Goal: Task Accomplishment & Management: Manage account settings

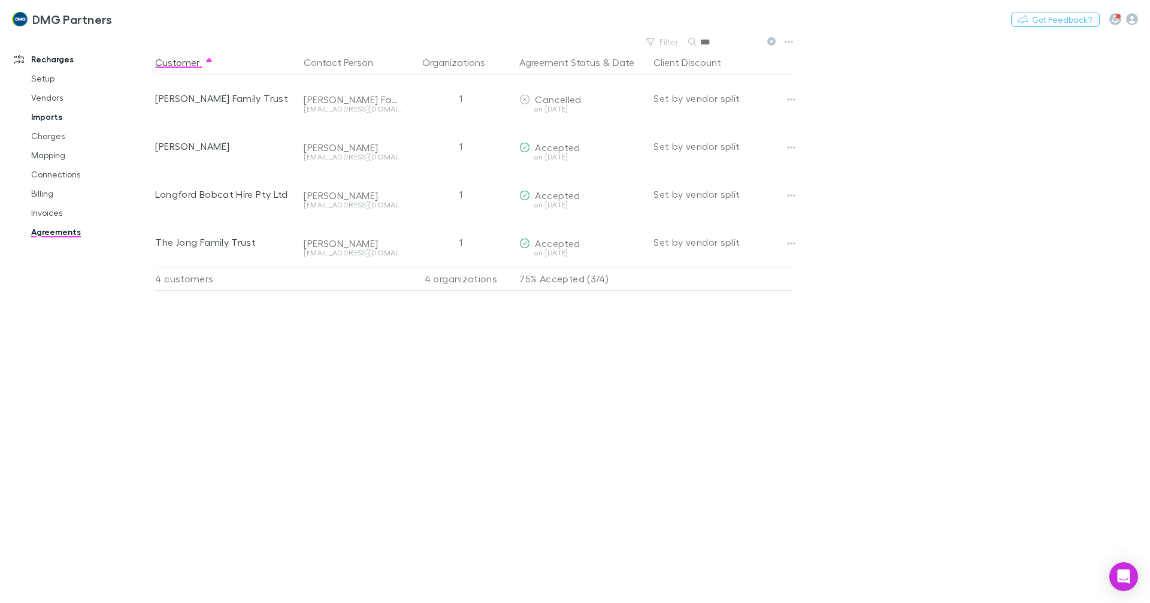
click at [35, 112] on link "Imports" at bounding box center [90, 116] width 143 height 19
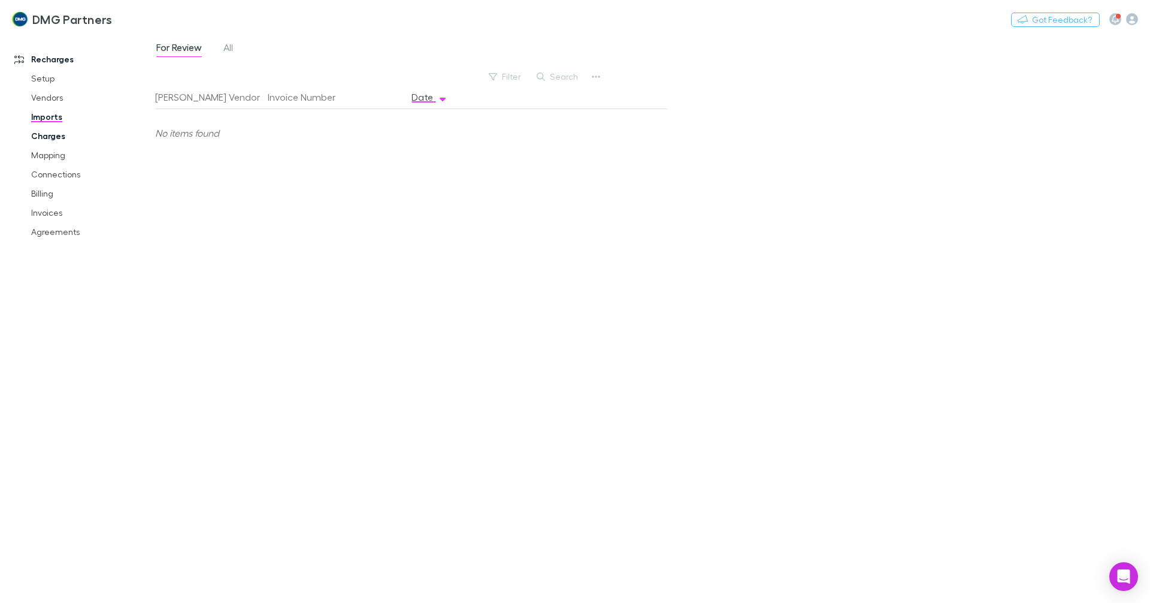
click at [38, 129] on link "Charges" at bounding box center [90, 135] width 143 height 19
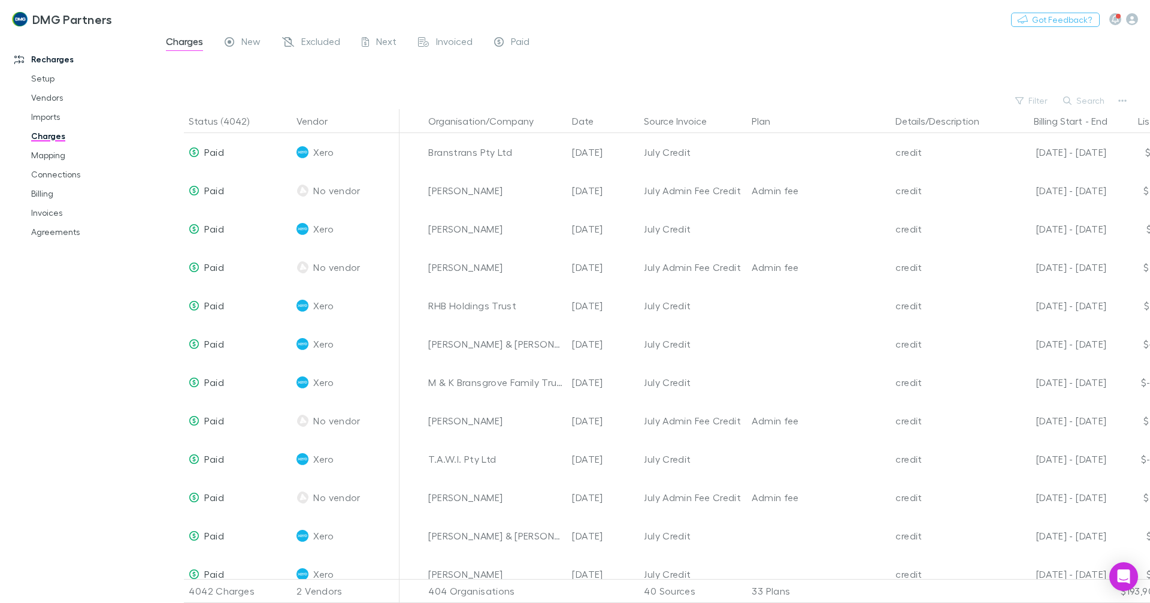
click at [39, 139] on link "Charges" at bounding box center [90, 135] width 143 height 19
click at [47, 95] on link "Vendors" at bounding box center [90, 97] width 143 height 19
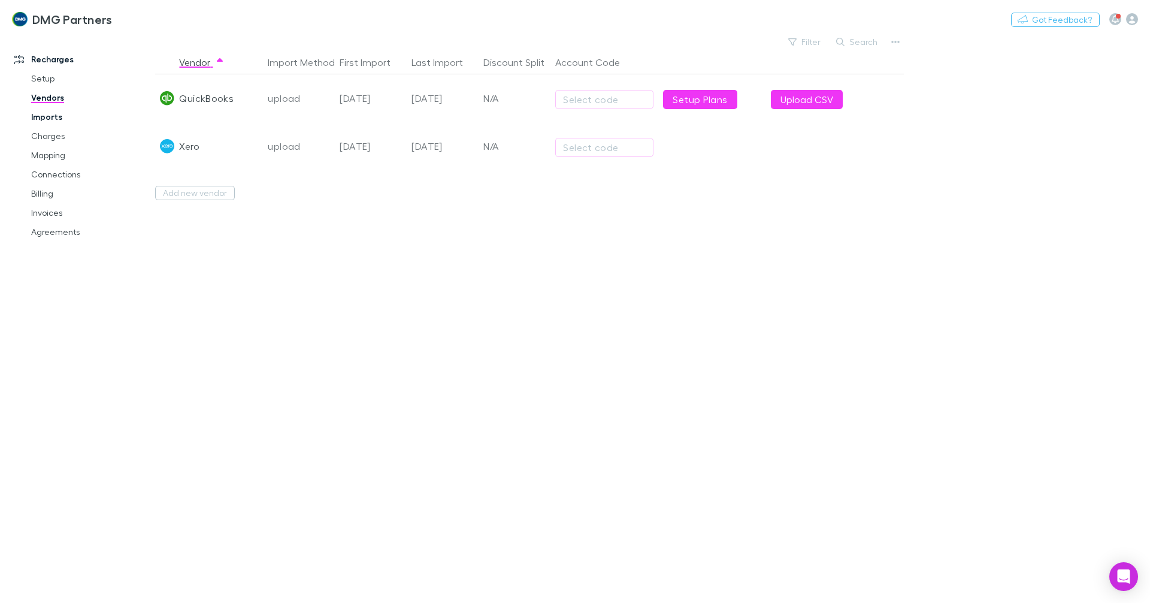
click at [38, 118] on link "Imports" at bounding box center [90, 116] width 143 height 19
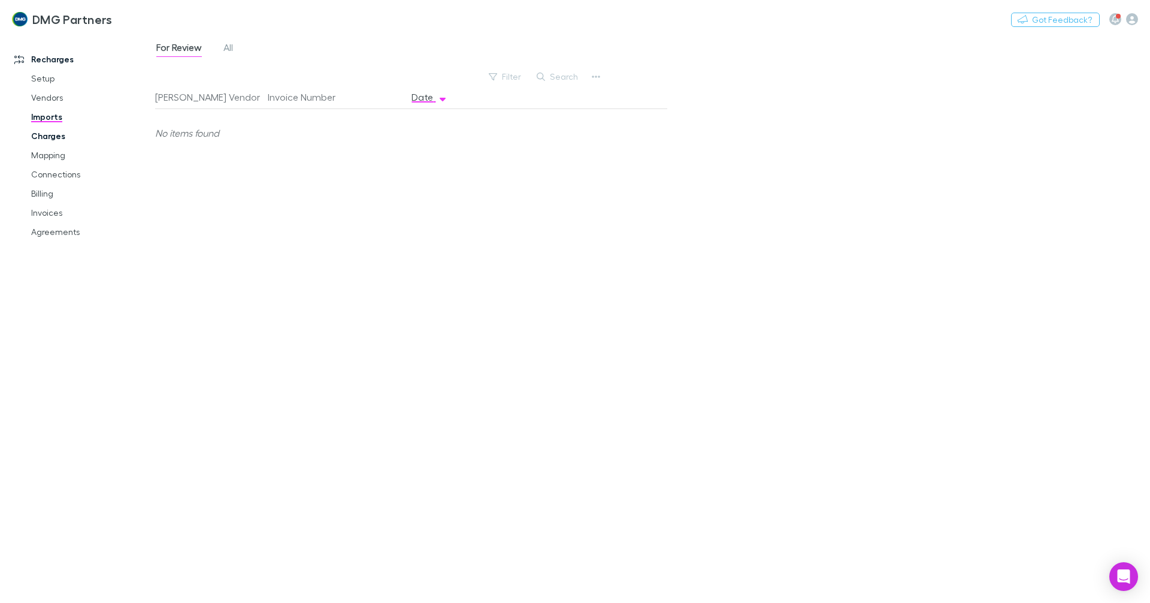
click at [41, 140] on link "Charges" at bounding box center [90, 135] width 143 height 19
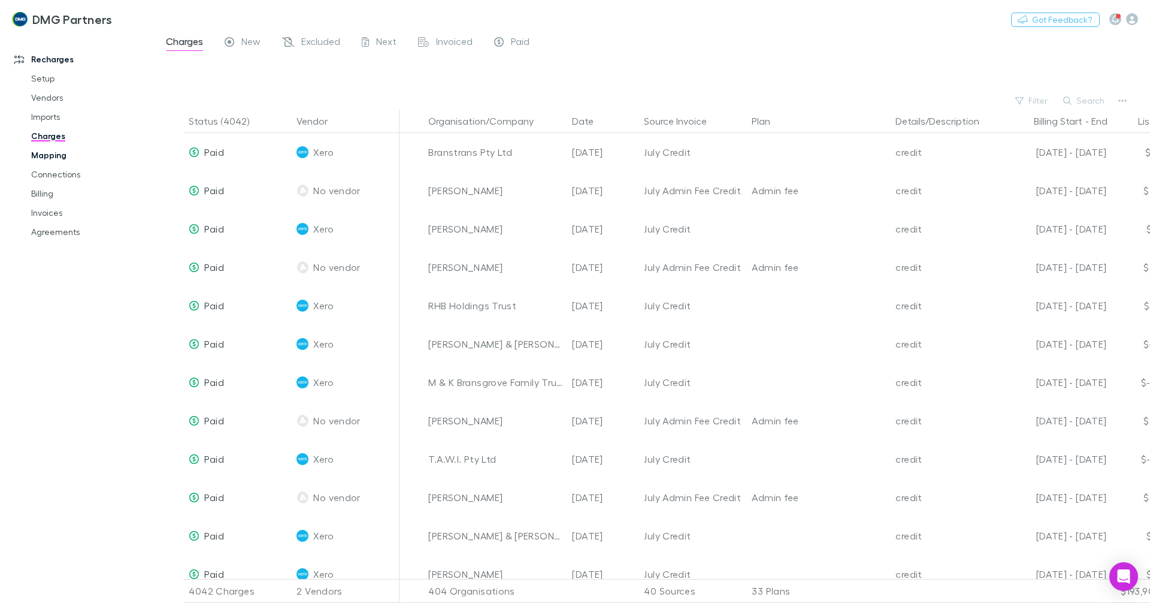
click at [41, 154] on link "Mapping" at bounding box center [90, 155] width 143 height 19
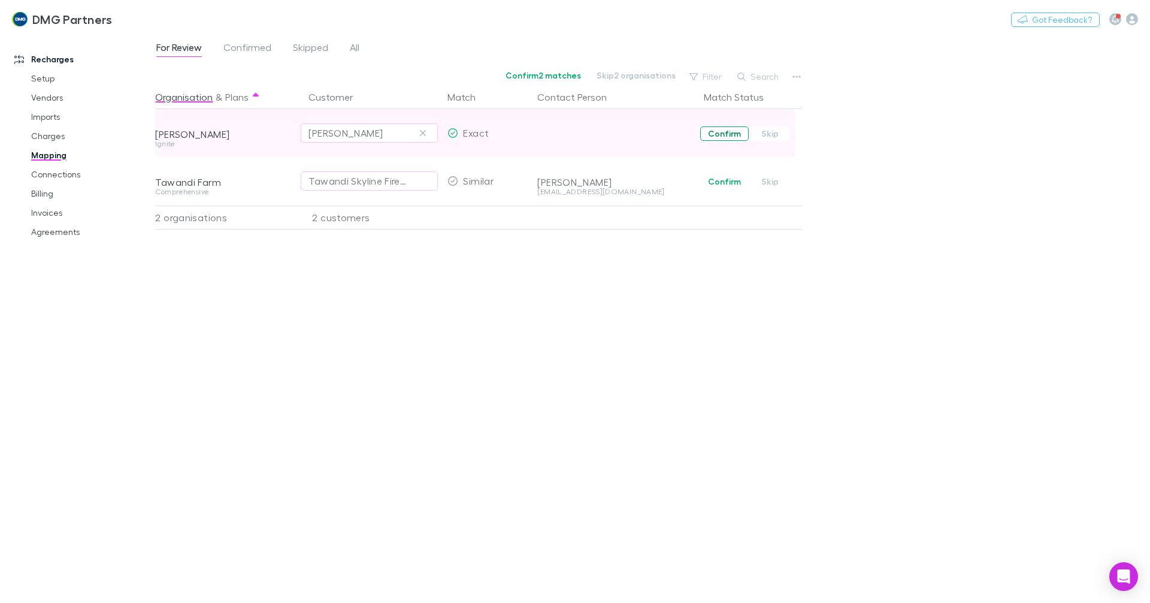
click at [731, 136] on button "Confirm" at bounding box center [724, 133] width 49 height 14
click at [56, 174] on link "Connections" at bounding box center [90, 174] width 143 height 19
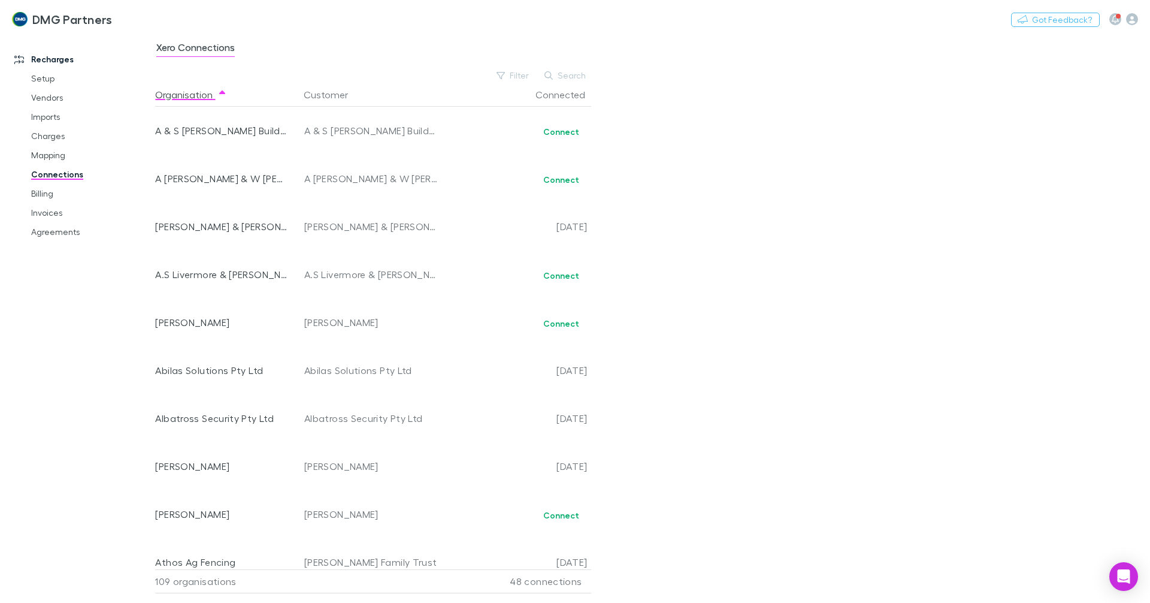
click at [575, 67] on div "Xero Connections Filter Search Organisation Customer Connected A & S Morrison B…" at bounding box center [652, 318] width 995 height 569
click at [564, 75] on button "Search" at bounding box center [565, 75] width 55 height 14
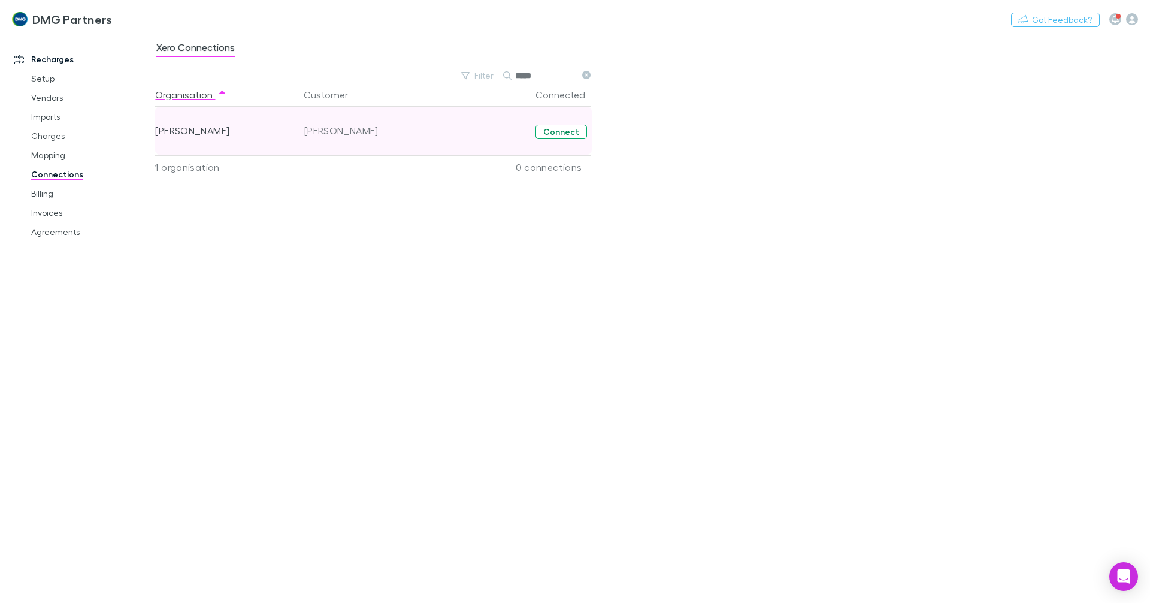
type input "*****"
click at [549, 138] on button "Connect" at bounding box center [561, 132] width 52 height 14
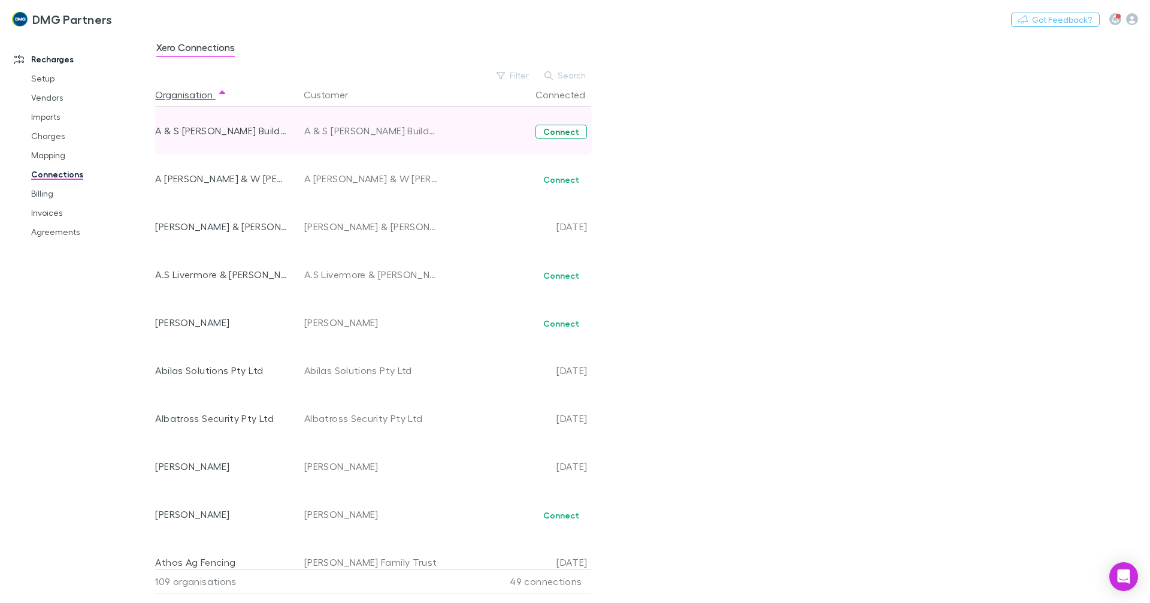
click at [557, 128] on button "Connect" at bounding box center [561, 132] width 52 height 14
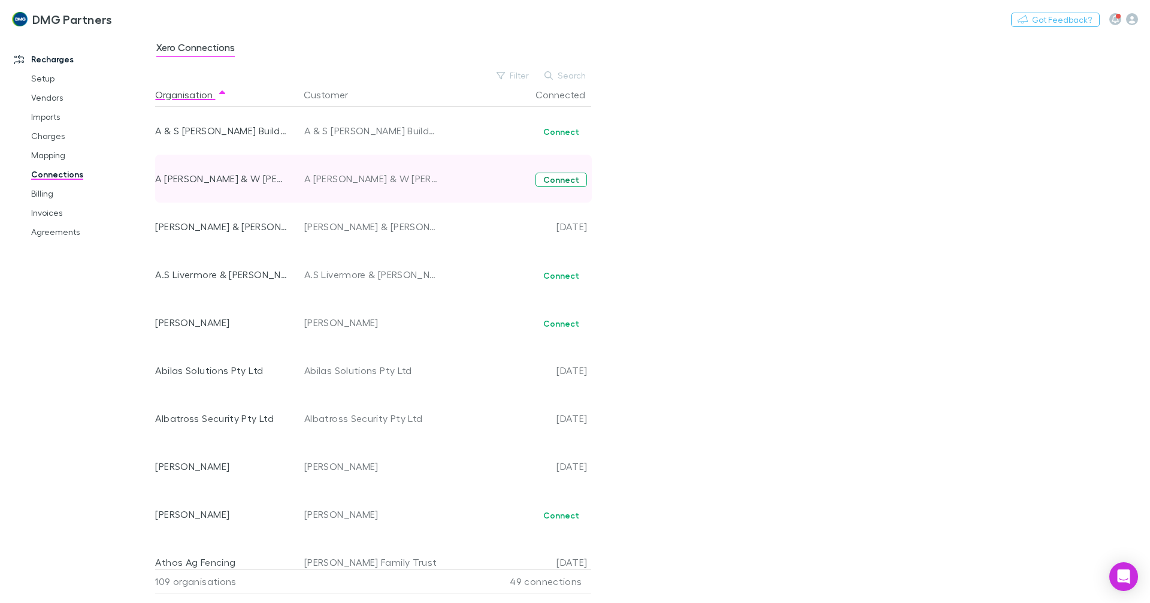
click at [562, 179] on button "Connect" at bounding box center [561, 179] width 52 height 14
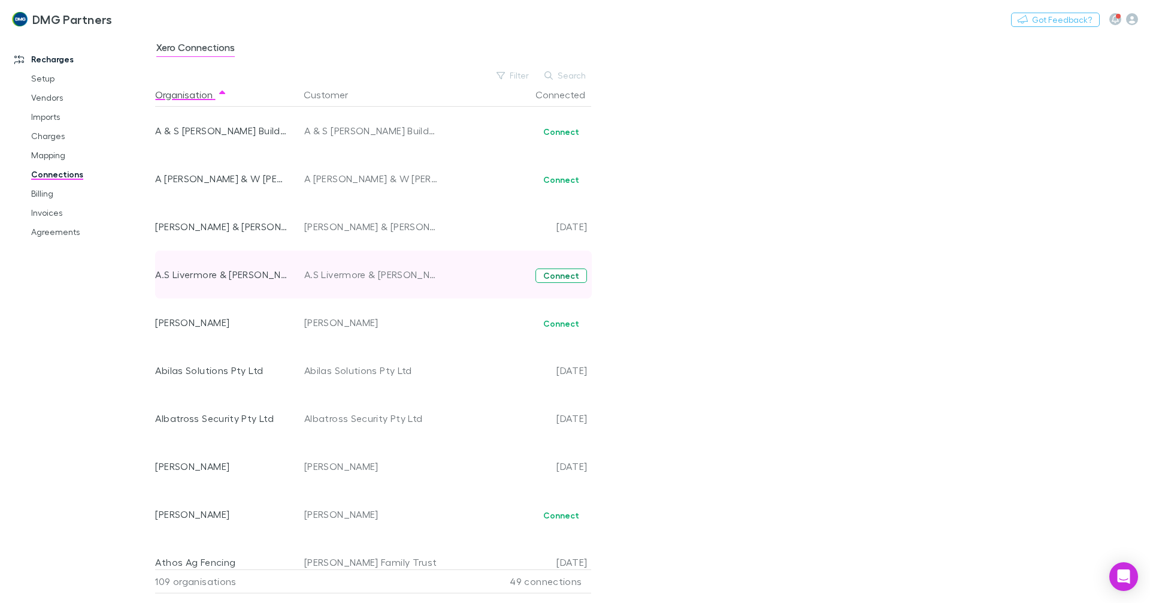
click at [566, 282] on button "Connect" at bounding box center [561, 275] width 52 height 14
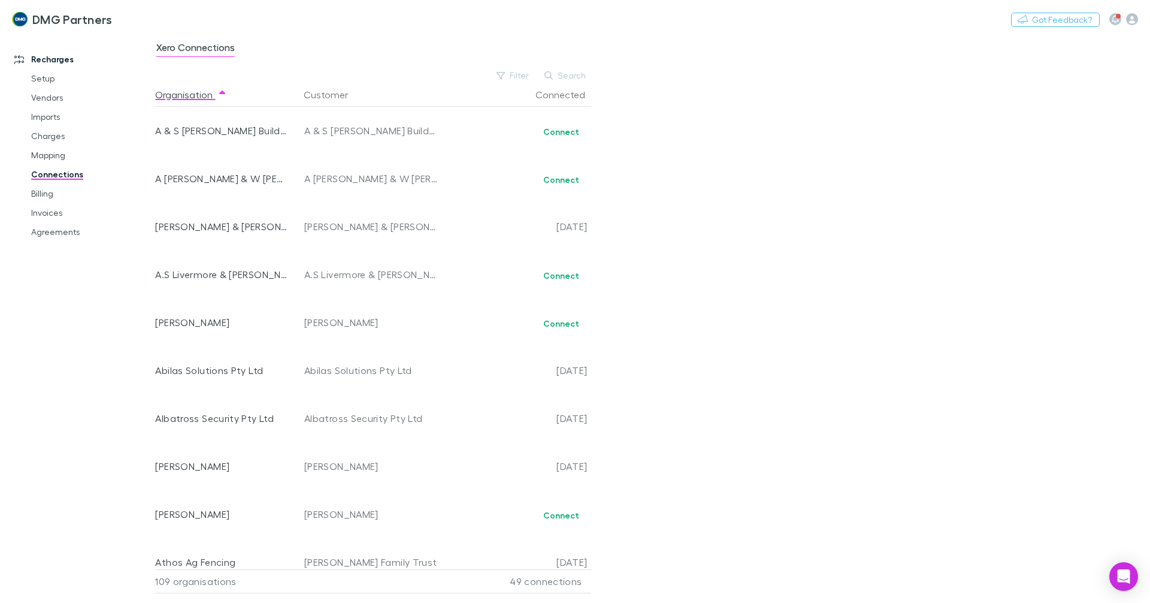
drag, startPoint x: 78, startPoint y: 155, endPoint x: 55, endPoint y: 170, distance: 27.2
click at [77, 155] on link "Mapping" at bounding box center [90, 155] width 143 height 19
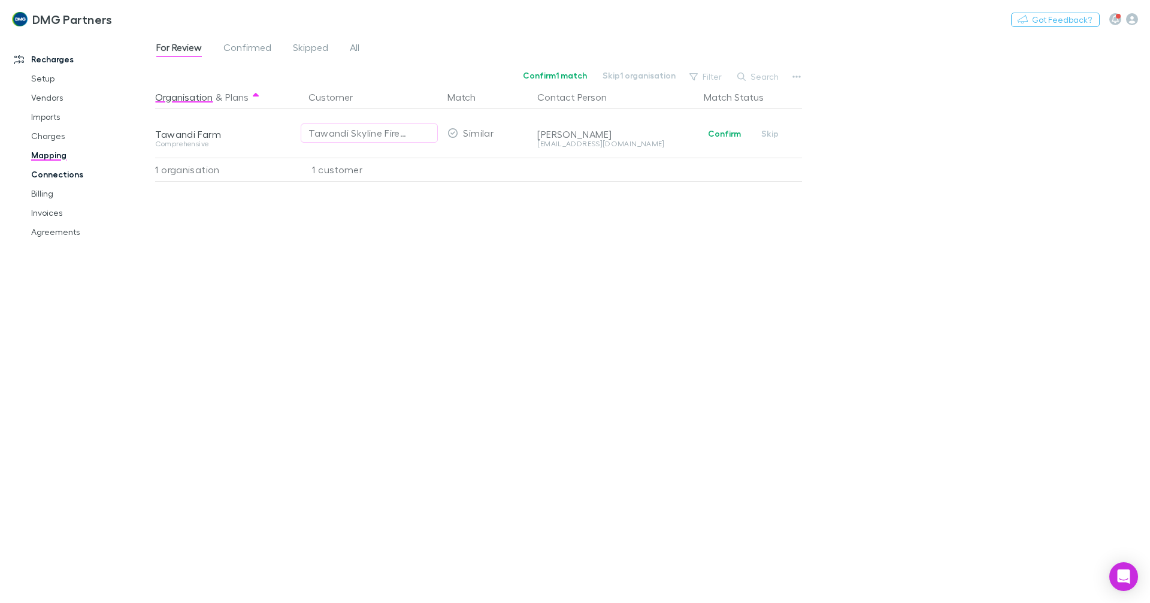
click at [55, 171] on link "Connections" at bounding box center [90, 174] width 143 height 19
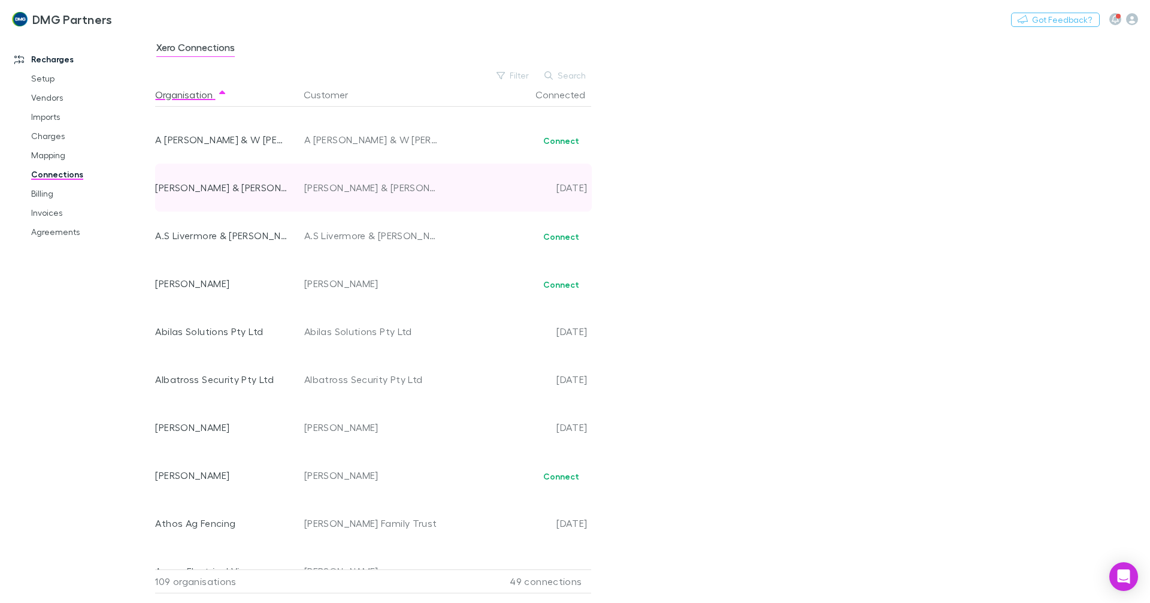
scroll to position [60, 0]
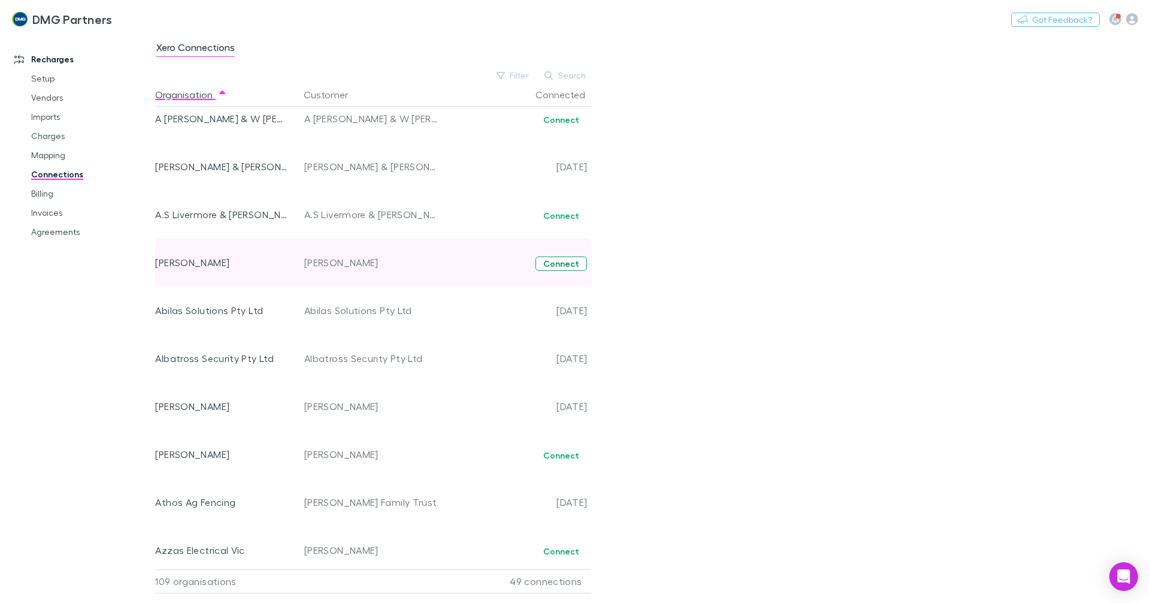
click at [570, 267] on button "Connect" at bounding box center [561, 263] width 52 height 14
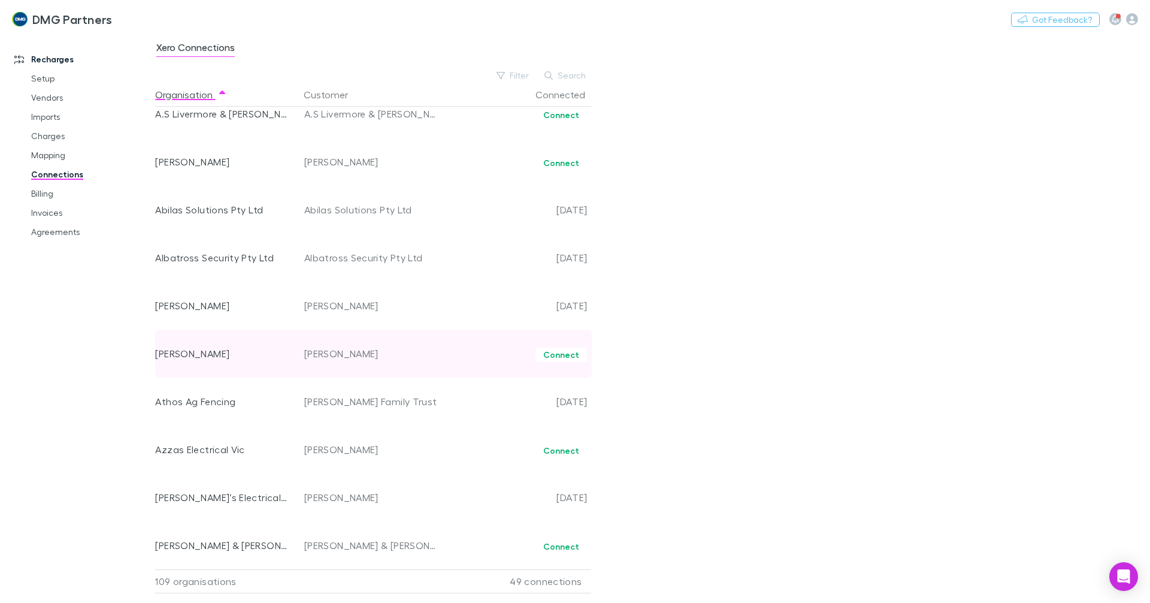
scroll to position [180, 0]
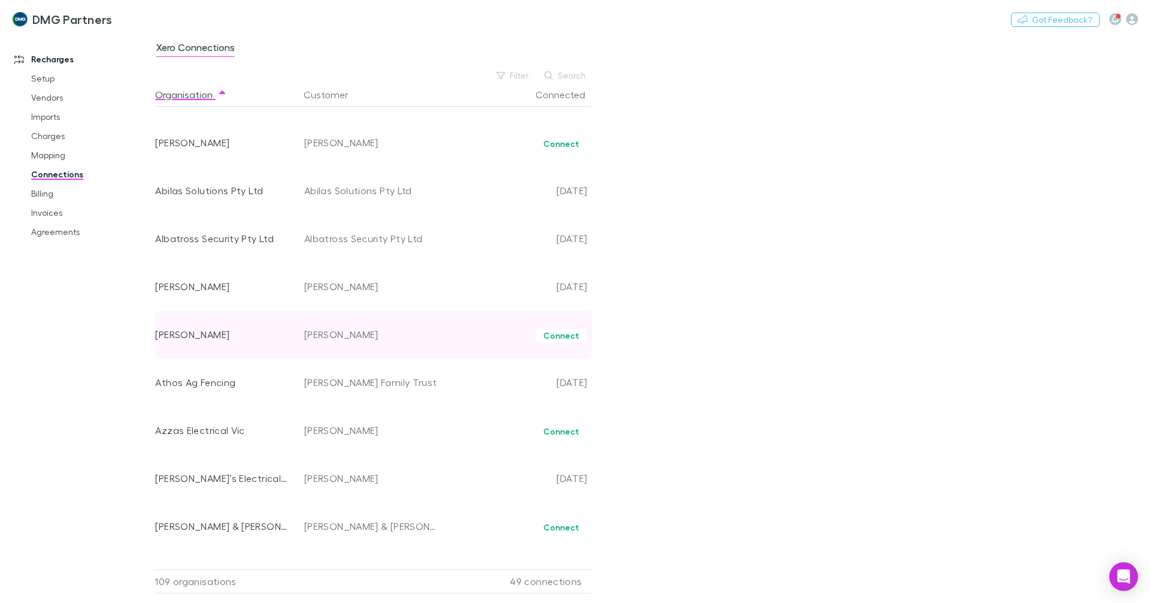
drag, startPoint x: 561, startPoint y: 338, endPoint x: 557, endPoint y: 348, distance: 11.0
click at [561, 338] on button "Connect" at bounding box center [561, 335] width 52 height 14
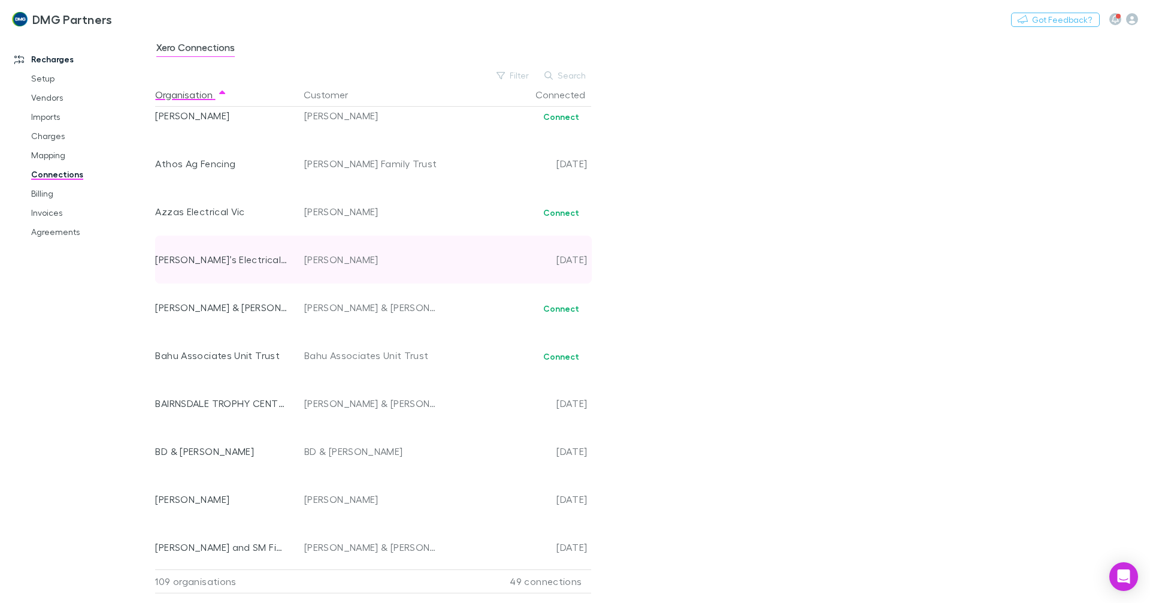
scroll to position [419, 0]
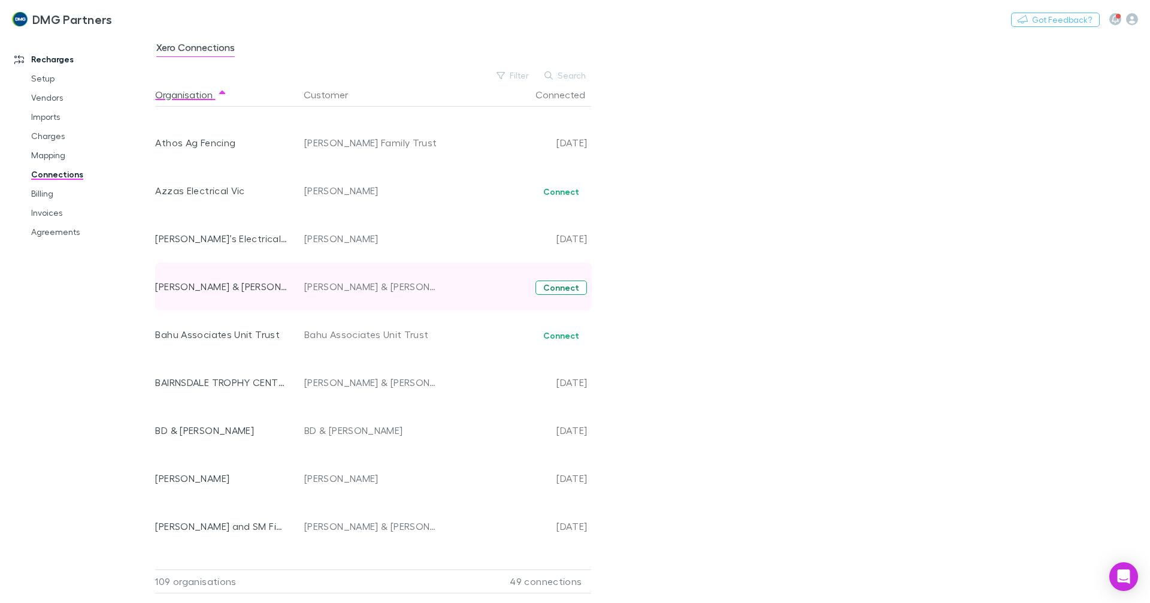
click at [557, 292] on button "Connect" at bounding box center [561, 287] width 52 height 14
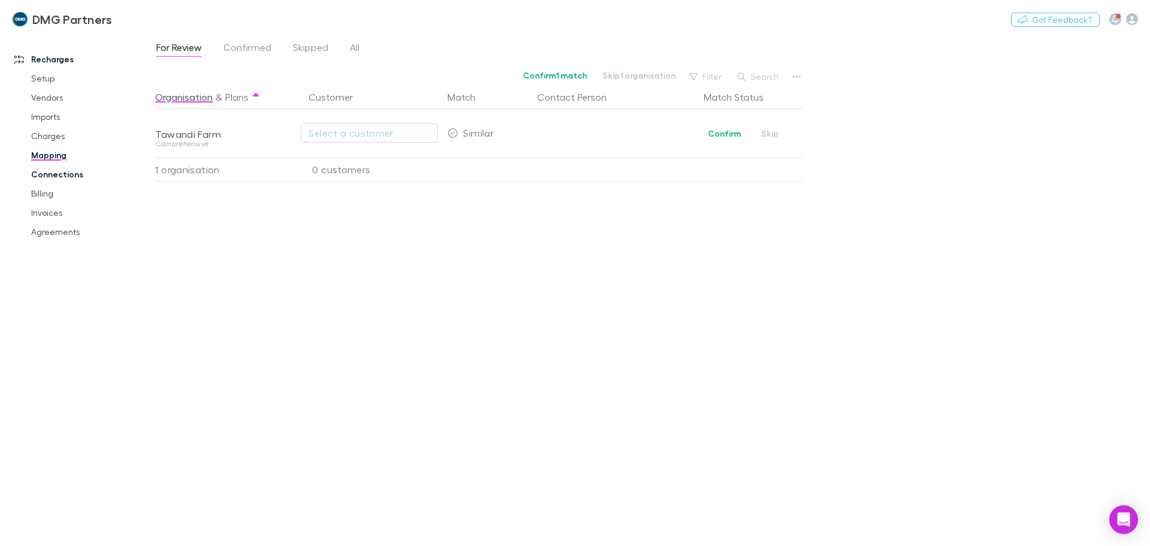
click at [55, 183] on link "Connections" at bounding box center [90, 174] width 143 height 19
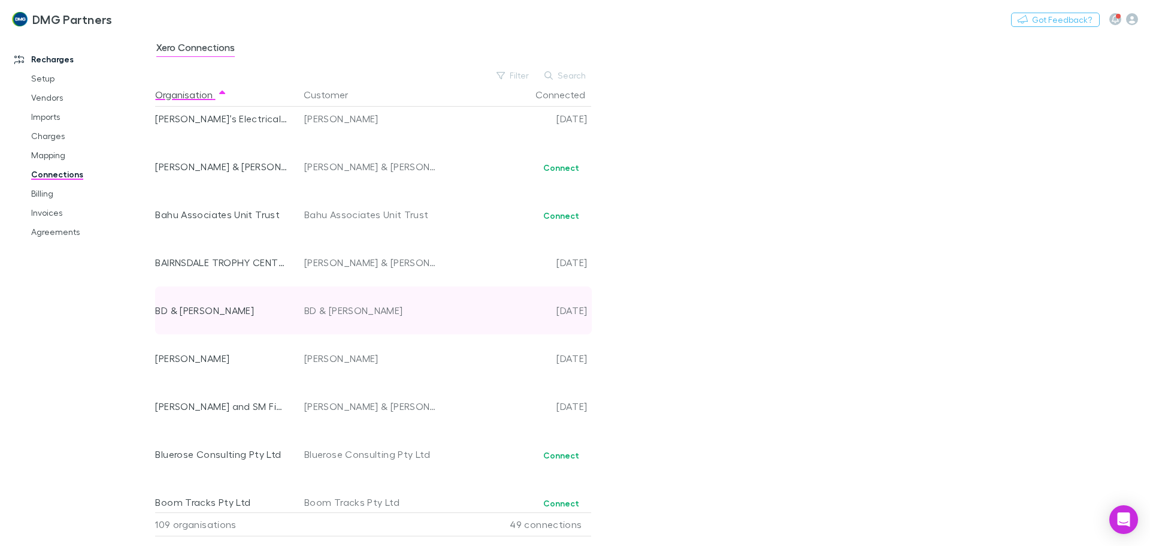
scroll to position [599, 0]
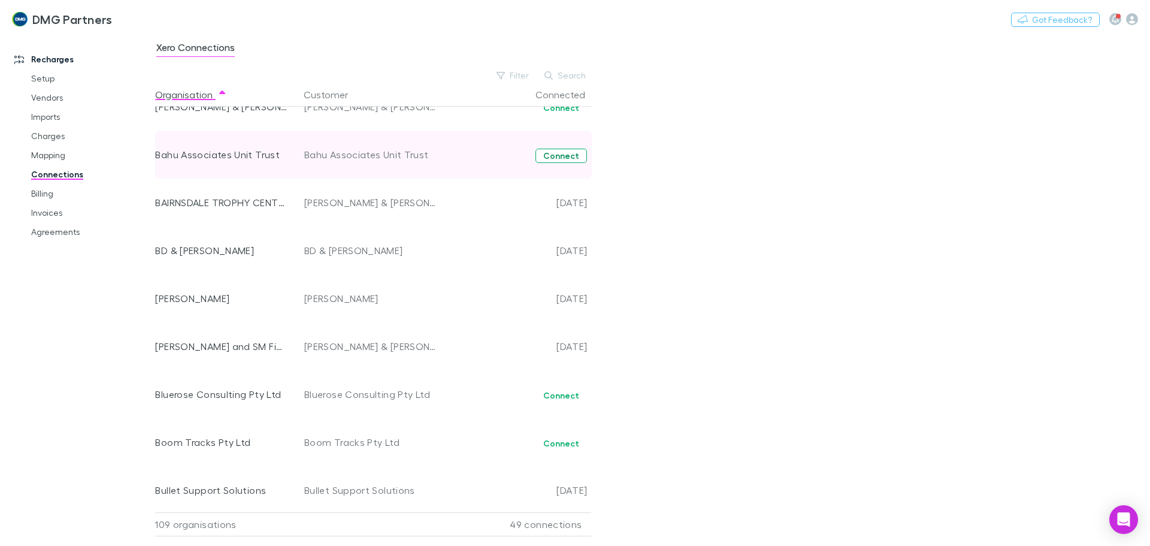
click at [555, 161] on button "Connect" at bounding box center [561, 156] width 52 height 14
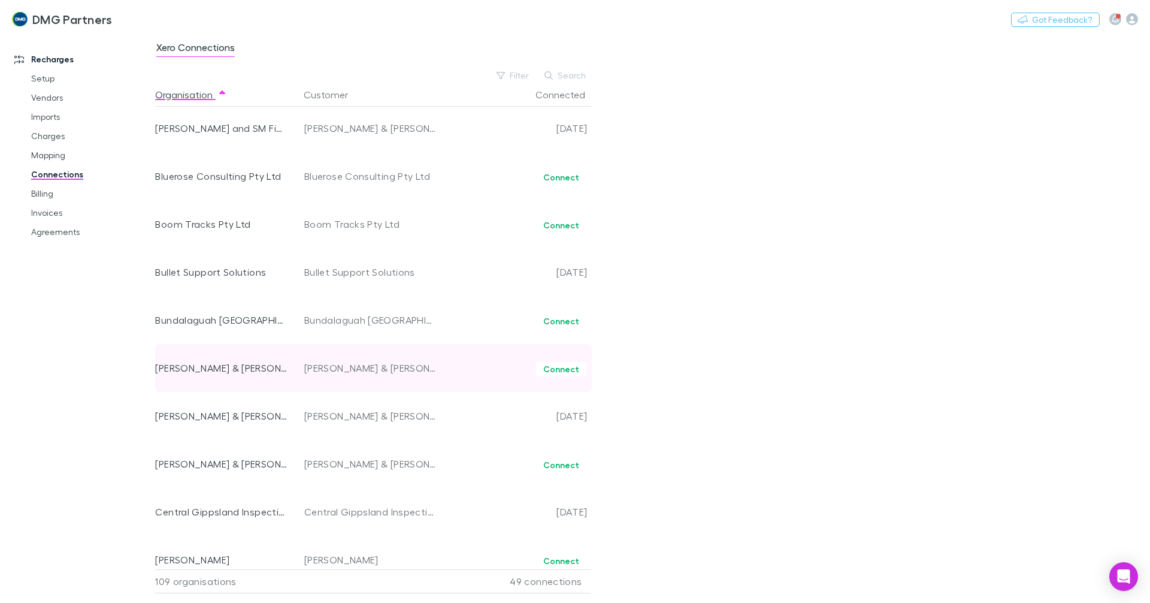
scroll to position [838, 0]
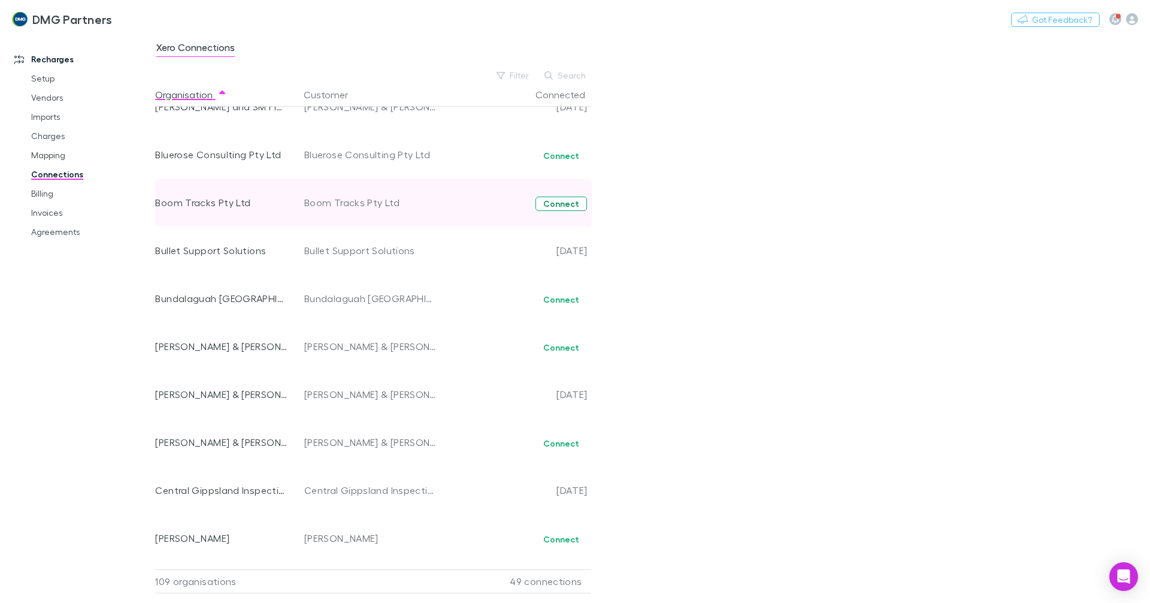
click at [561, 200] on button "Connect" at bounding box center [561, 203] width 52 height 14
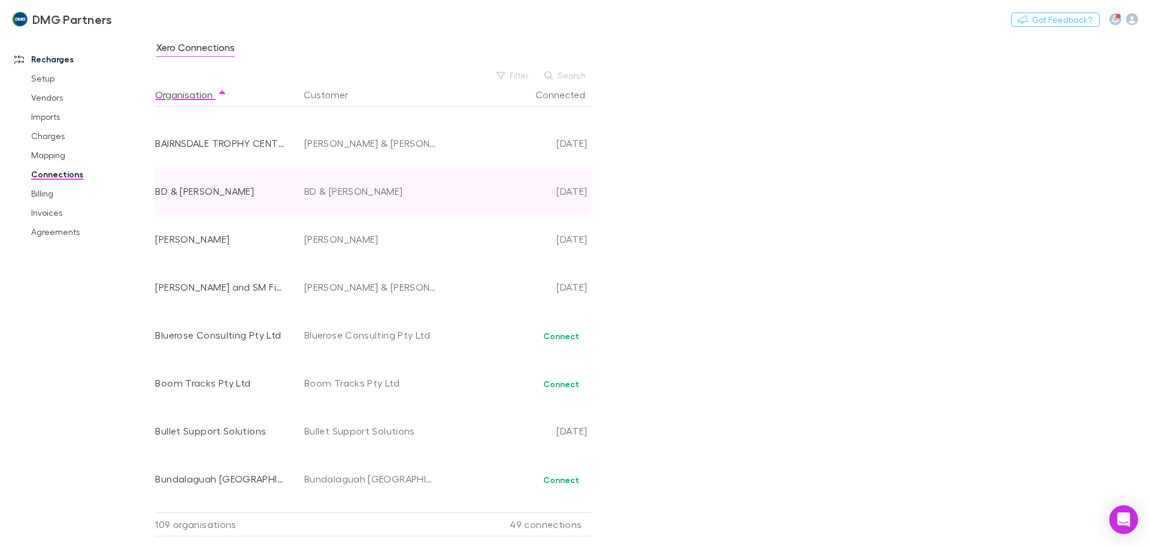
scroll to position [659, 0]
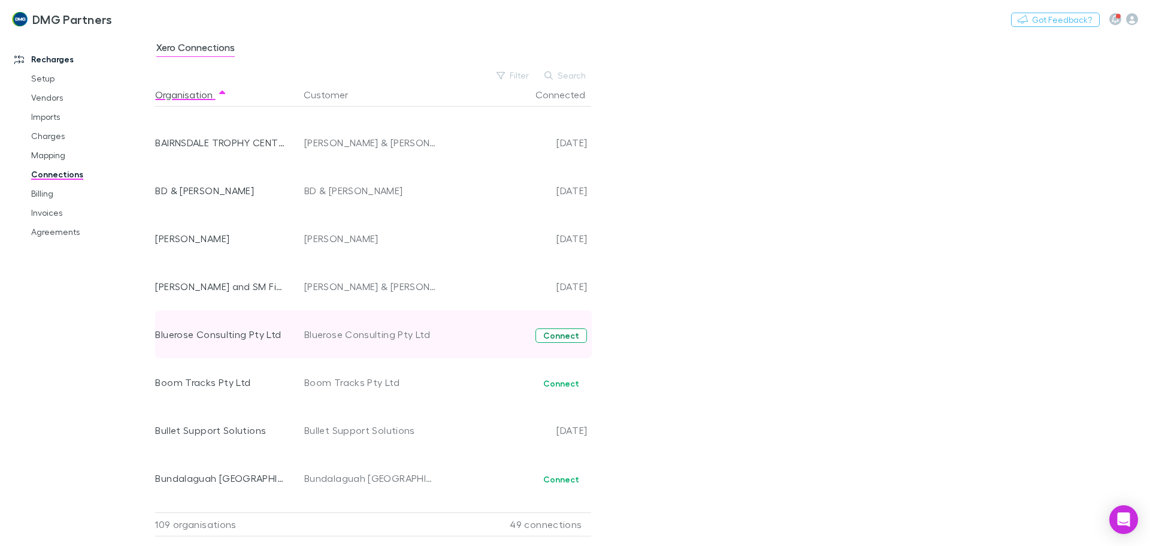
click at [550, 332] on button "Connect" at bounding box center [561, 335] width 52 height 14
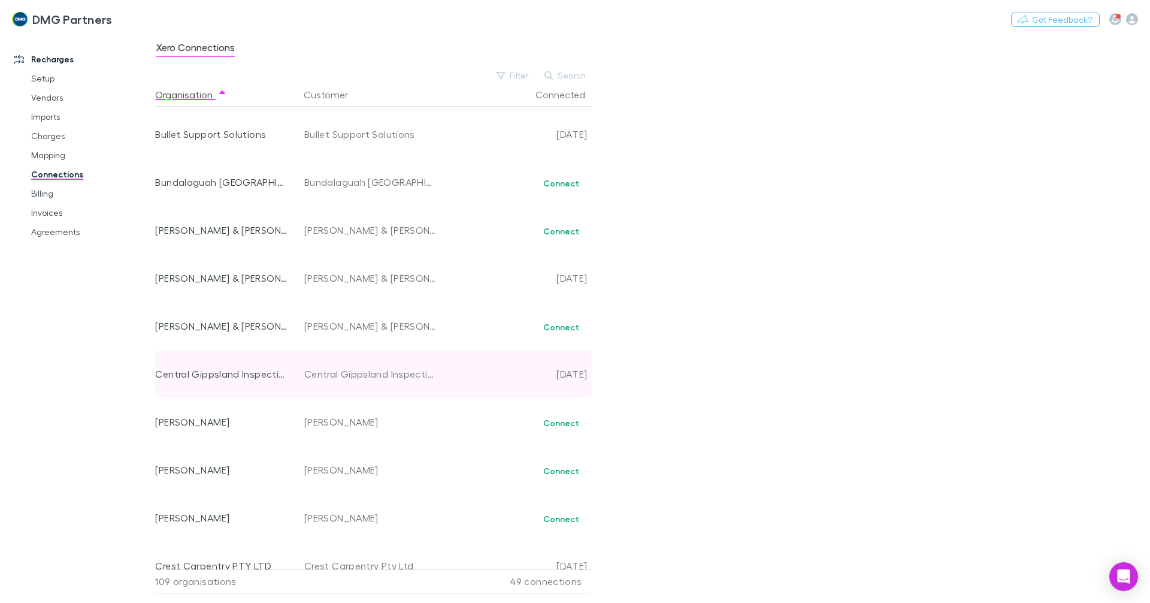
scroll to position [958, 0]
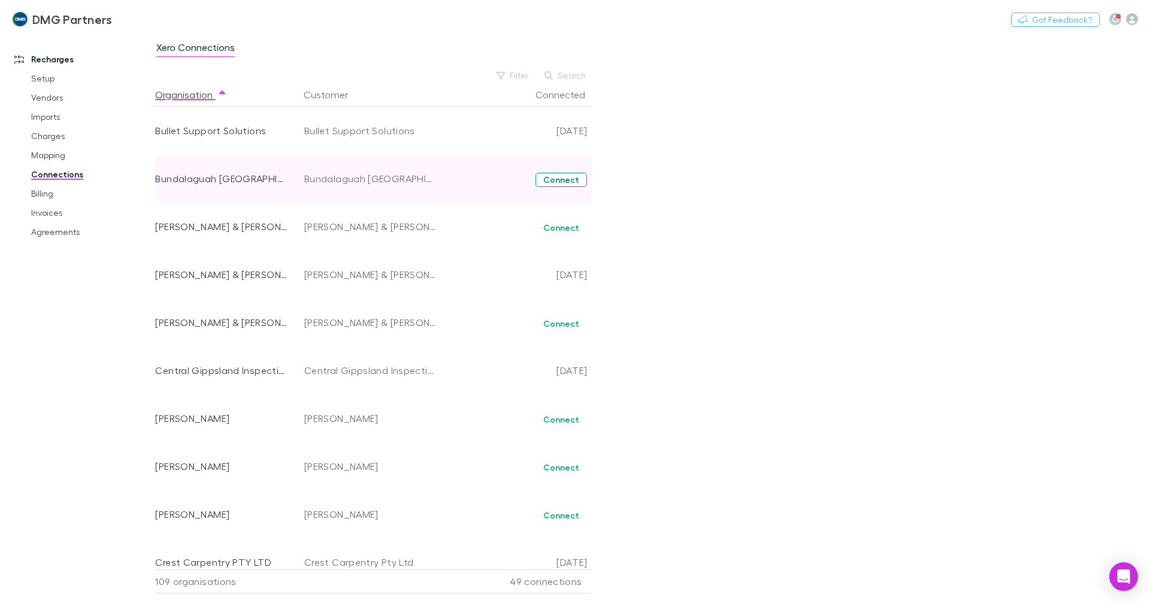
click at [557, 178] on button "Connect" at bounding box center [561, 179] width 52 height 14
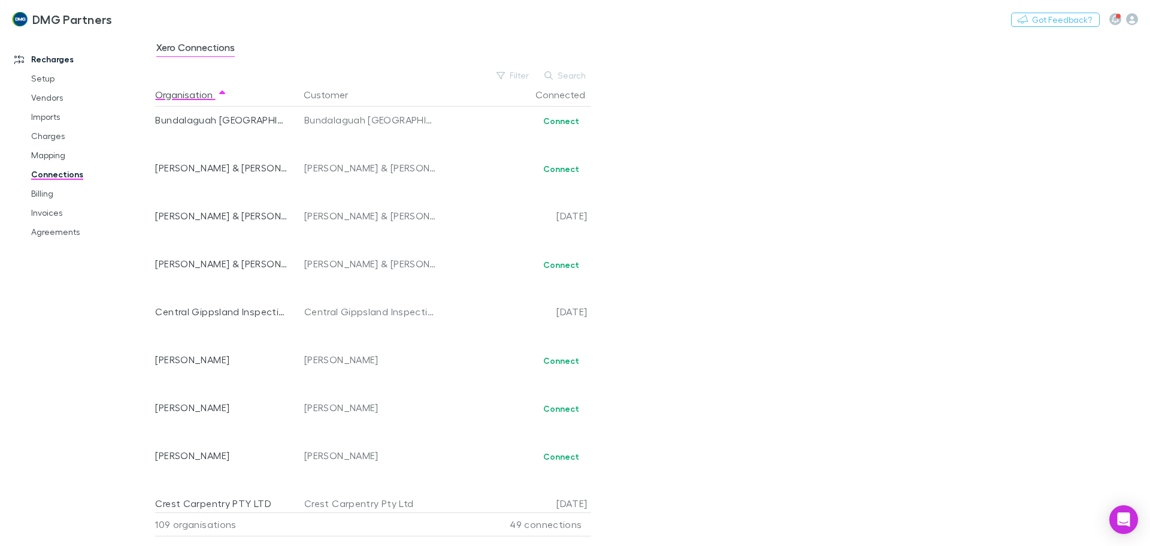
scroll to position [1018, 0]
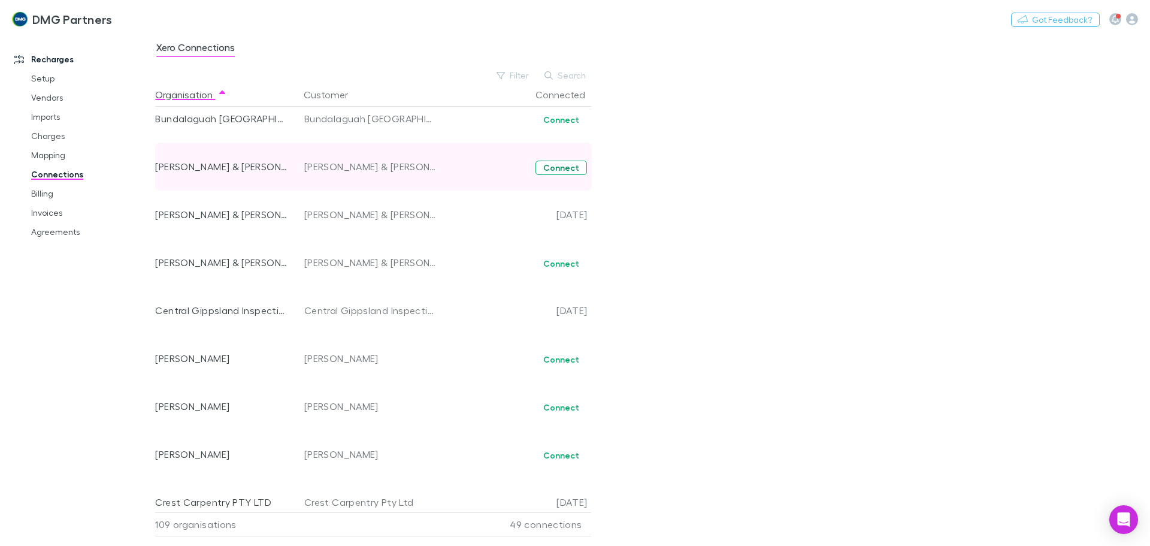
click at [555, 171] on button "Connect" at bounding box center [561, 168] width 52 height 14
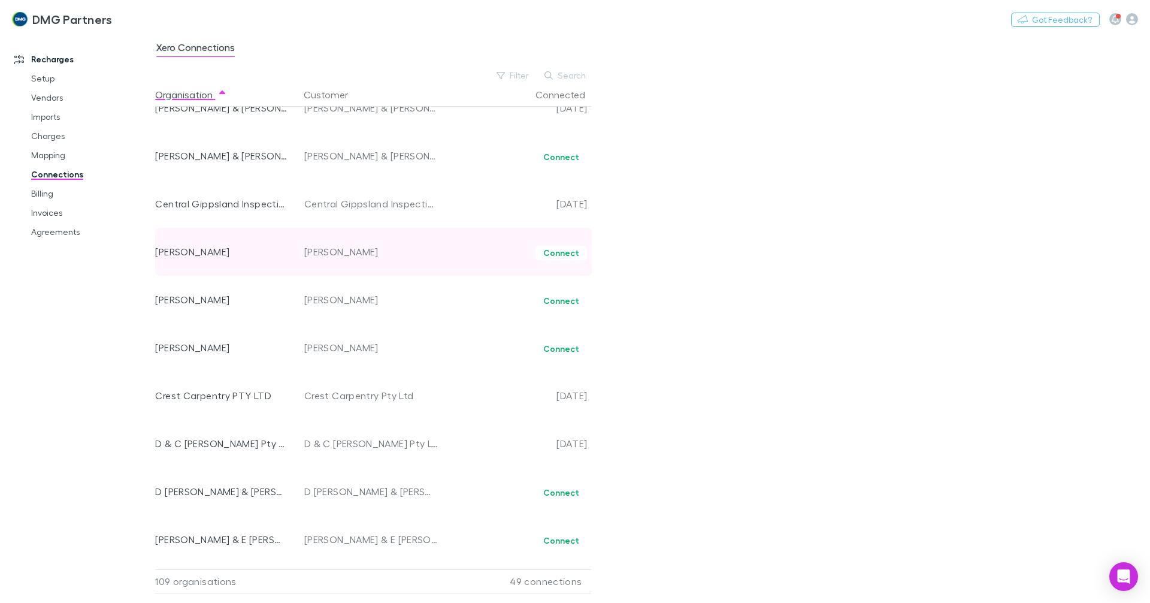
scroll to position [1138, 0]
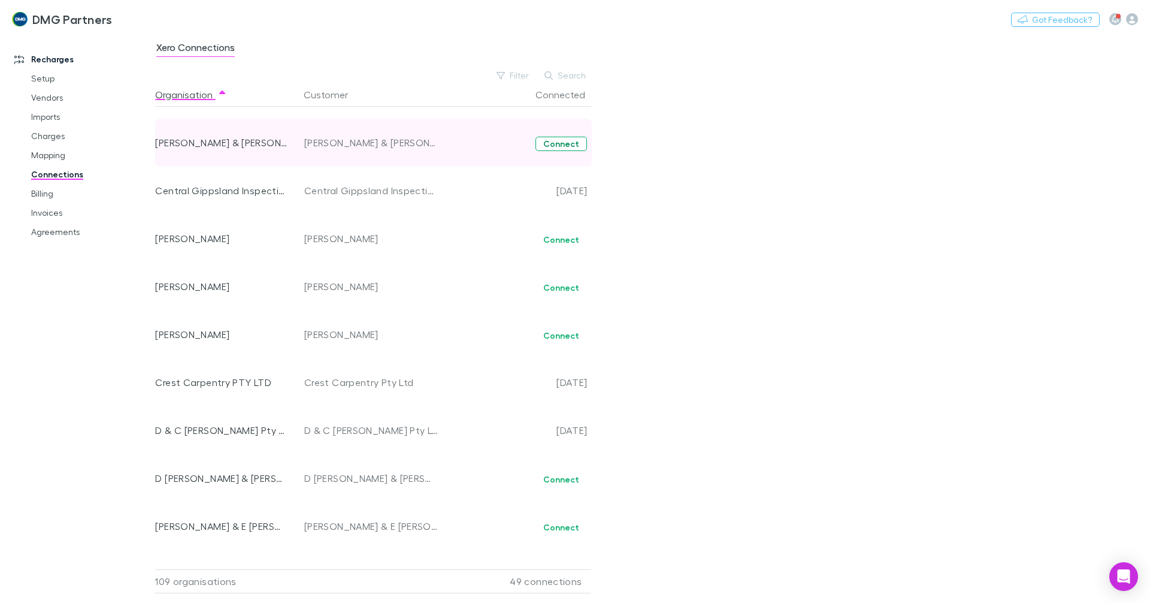
click at [570, 150] on button "Connect" at bounding box center [561, 144] width 52 height 14
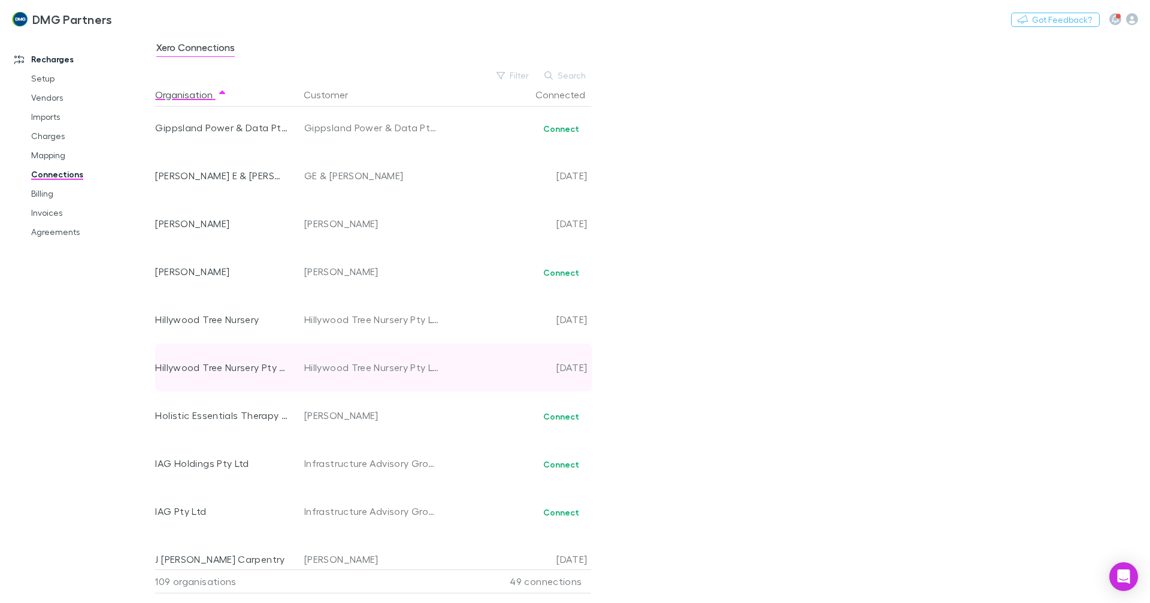
scroll to position [1934, 0]
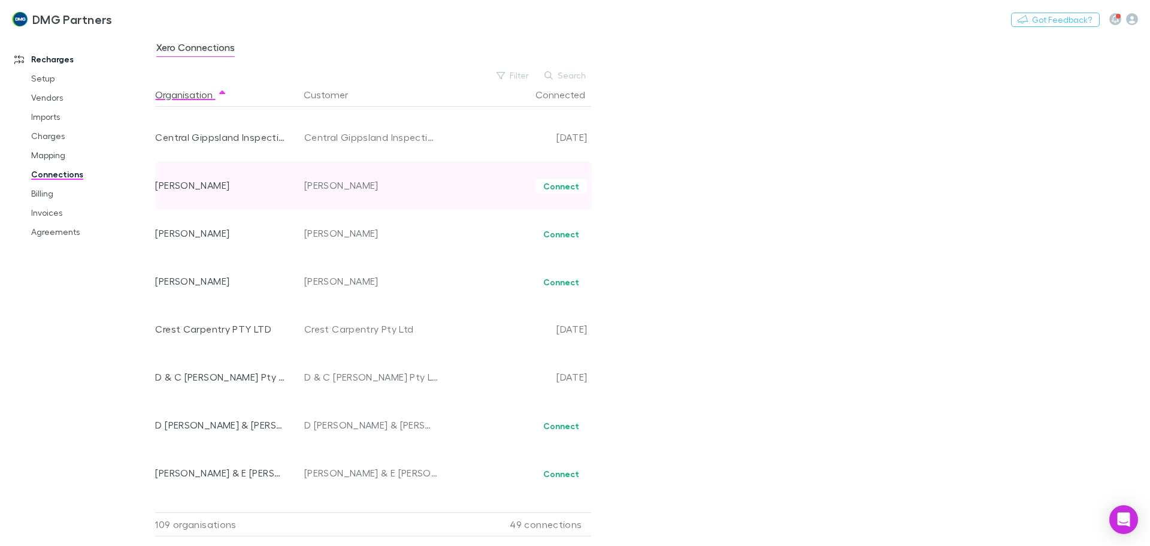
scroll to position [1198, 0]
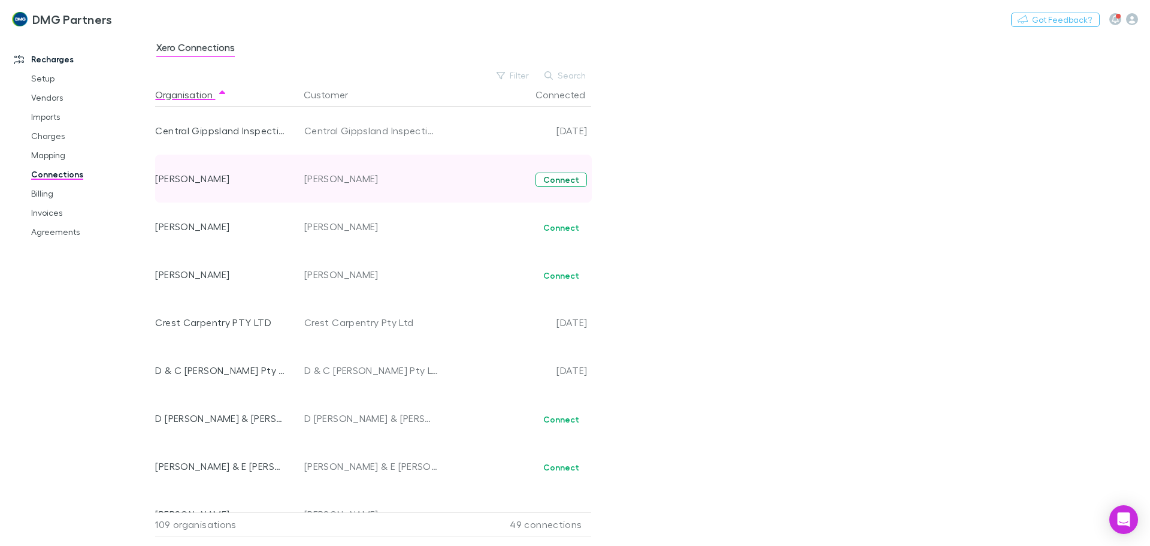
click at [566, 187] on button "Connect" at bounding box center [561, 179] width 52 height 14
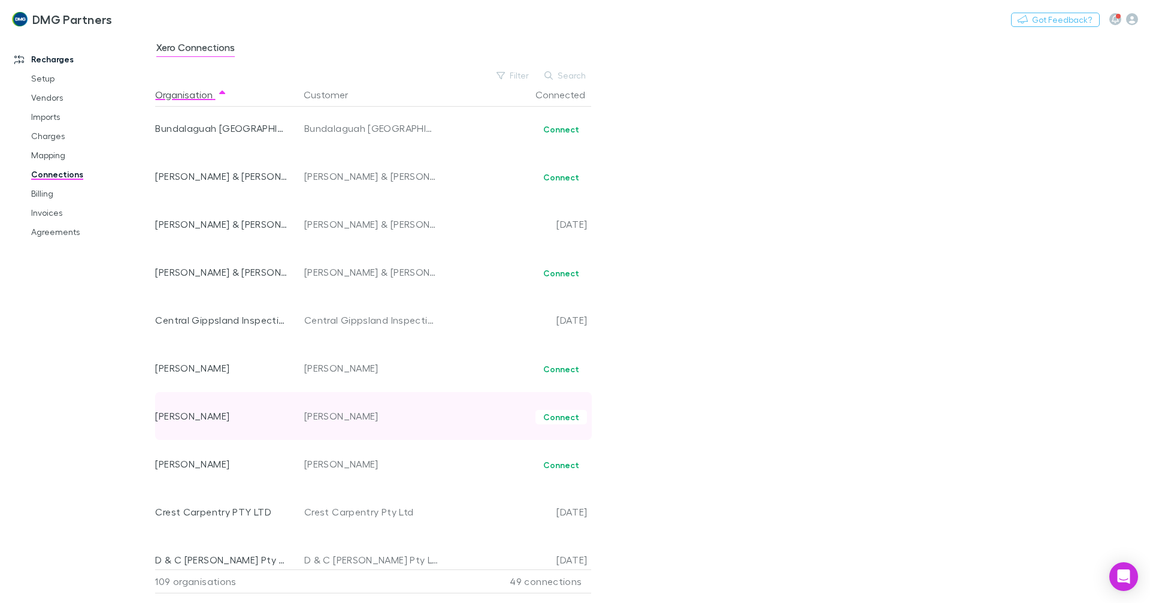
scroll to position [1078, 0]
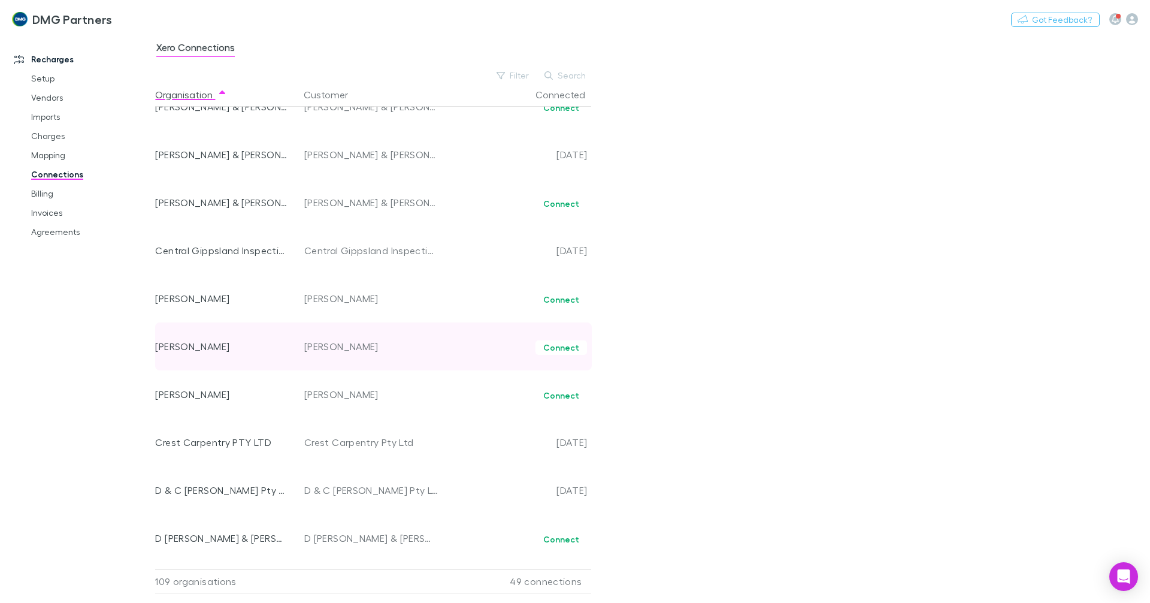
drag, startPoint x: 552, startPoint y: 349, endPoint x: 522, endPoint y: 354, distance: 31.0
click at [552, 349] on button "Connect" at bounding box center [561, 347] width 52 height 14
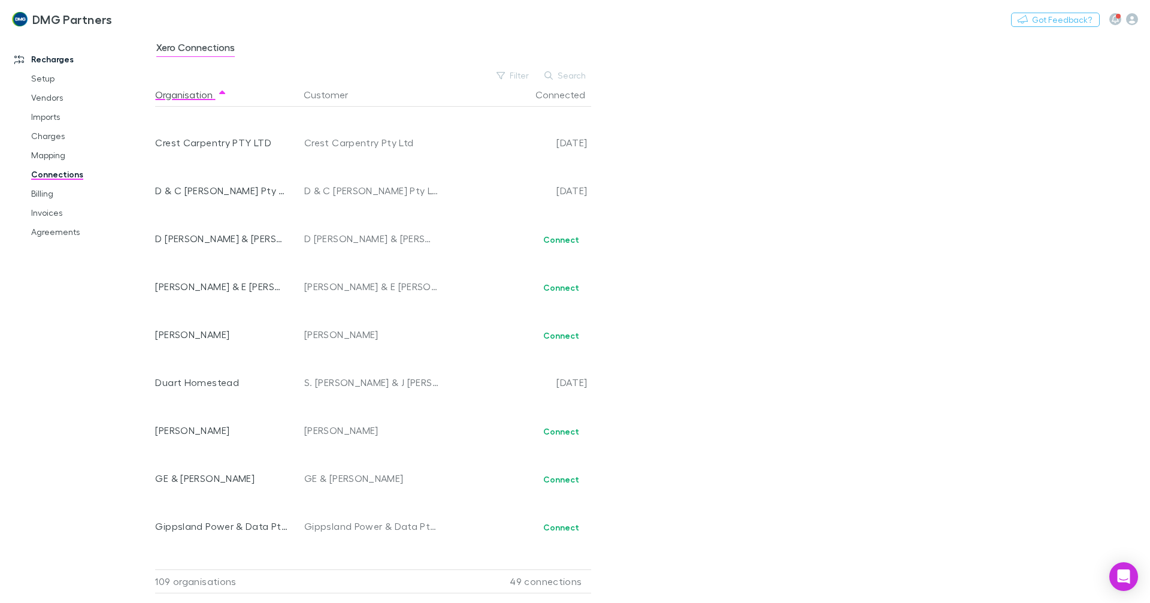
scroll to position [1797, 0]
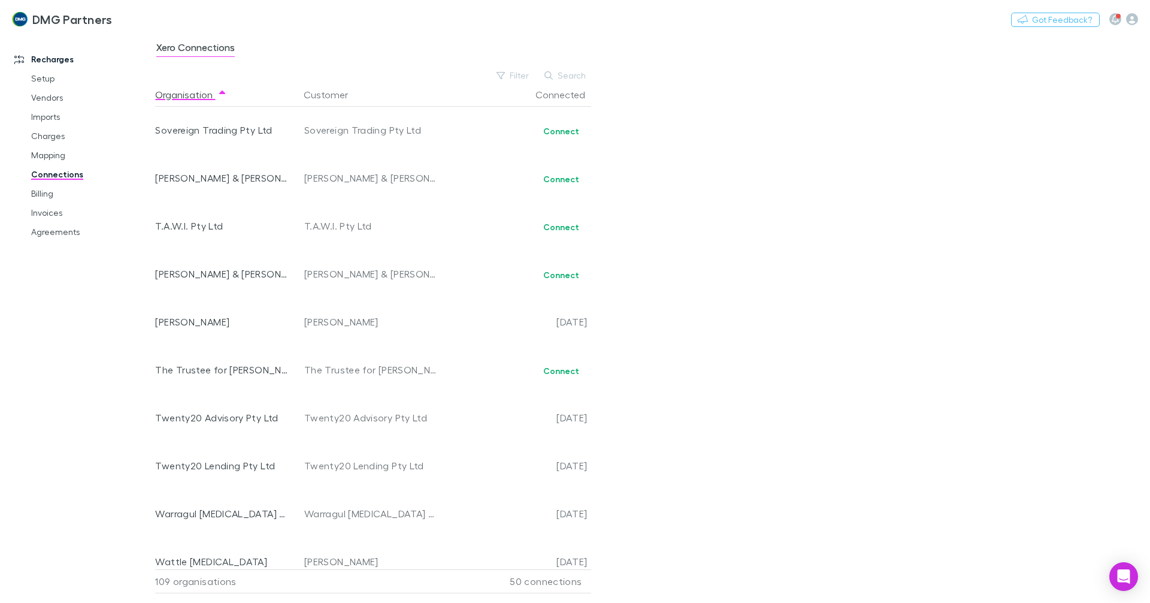
scroll to position [4550, 0]
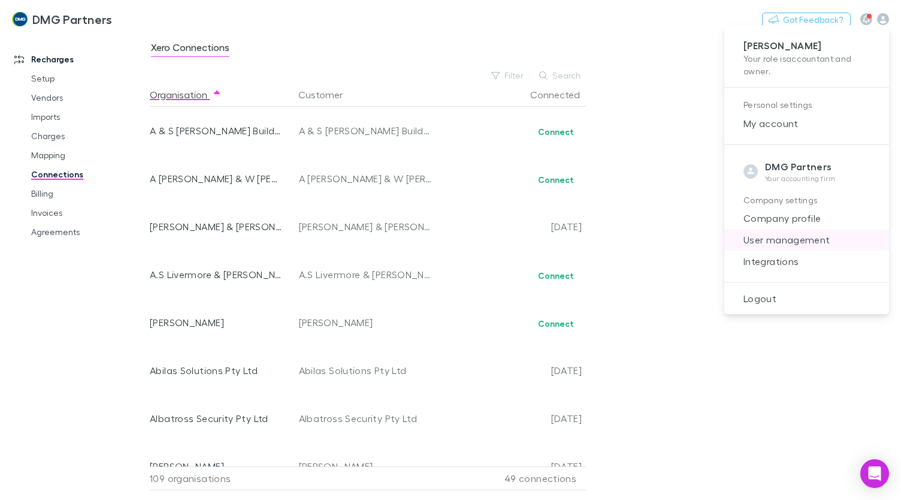
click at [783, 237] on span "User management" at bounding box center [807, 239] width 146 height 14
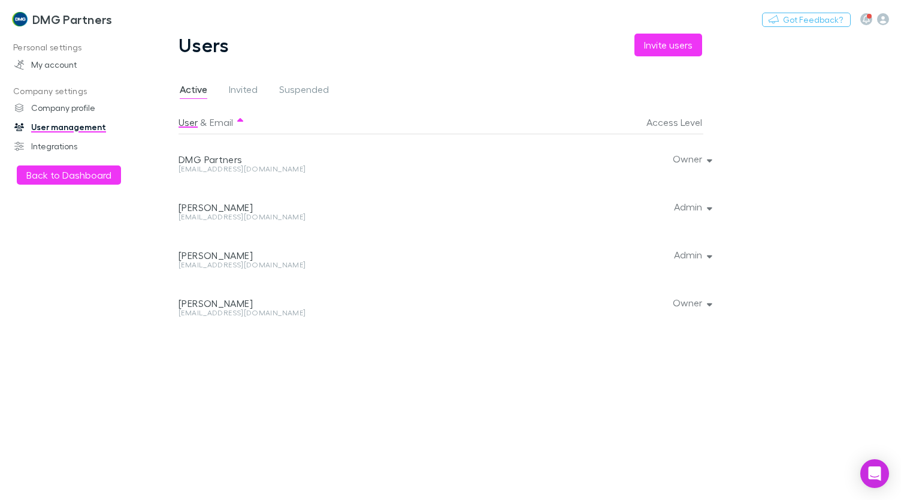
click at [677, 57] on div "Users Invite users Active Invited Suspended User & Email Access Level DMG Partn…" at bounding box center [449, 267] width 599 height 466
click at [667, 51] on button "Invite users" at bounding box center [668, 45] width 68 height 23
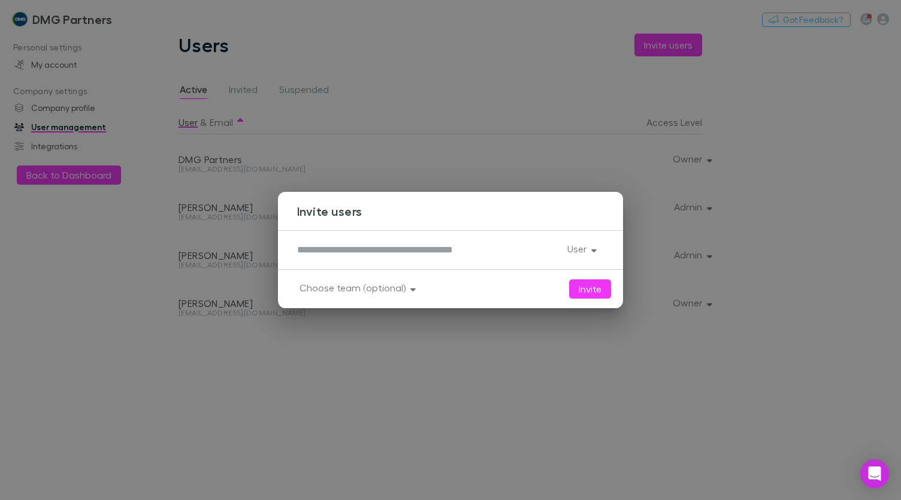
click at [362, 263] on div "* User" at bounding box center [450, 250] width 345 height 40
click at [344, 253] on textarea at bounding box center [427, 250] width 261 height 14
click at [323, 250] on textarea "**********" at bounding box center [427, 250] width 260 height 14
click at [389, 249] on textarea "**********" at bounding box center [427, 250] width 260 height 14
drag, startPoint x: 388, startPoint y: 252, endPoint x: 208, endPoint y: 263, distance: 179.4
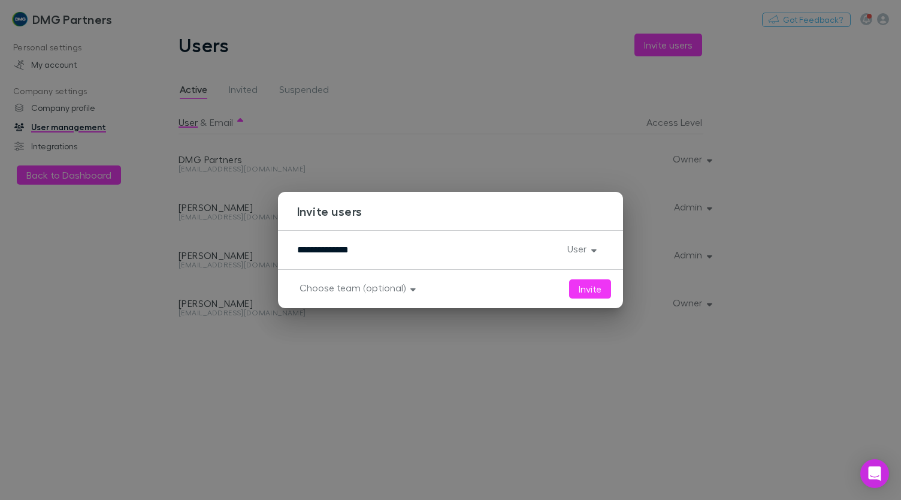
click at [208, 263] on div "**********" at bounding box center [450, 250] width 901 height 500
paste textarea "**********"
type textarea "**********"
click at [585, 290] on button "Invite" at bounding box center [590, 288] width 42 height 19
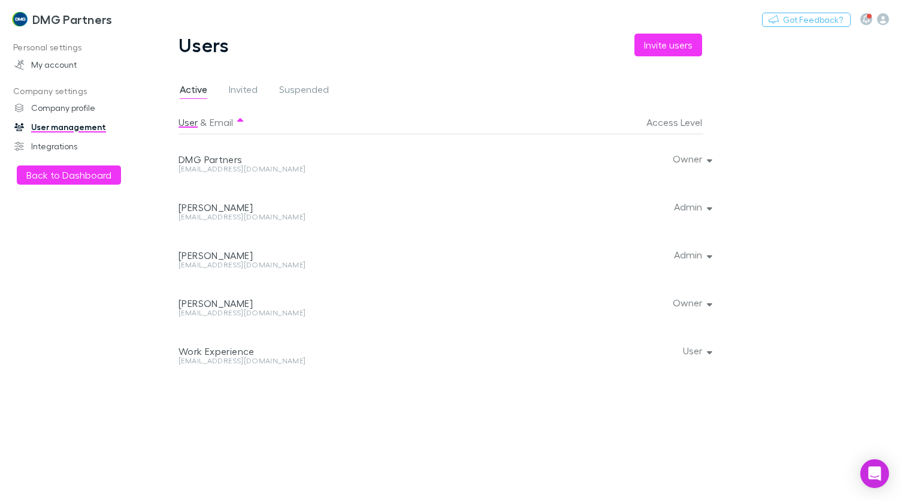
click at [41, 26] on h3 "DMG Partners" at bounding box center [72, 19] width 80 height 14
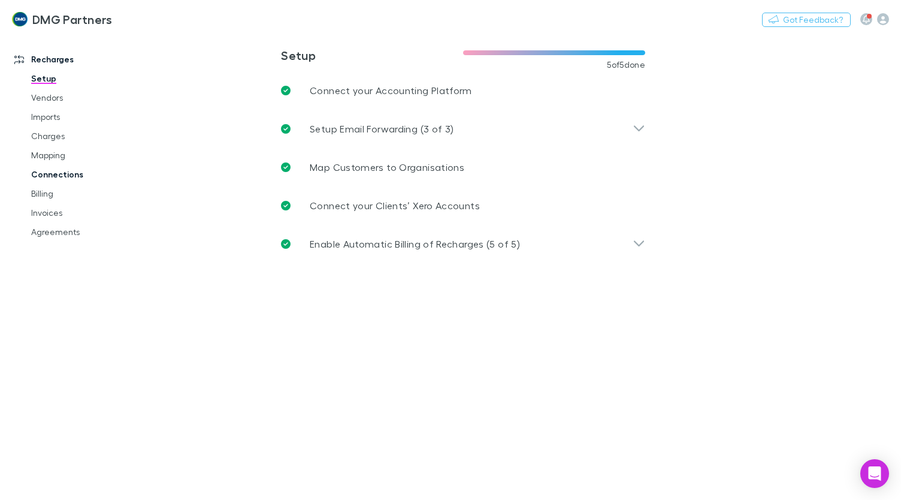
click at [52, 168] on link "Connections" at bounding box center [87, 174] width 137 height 19
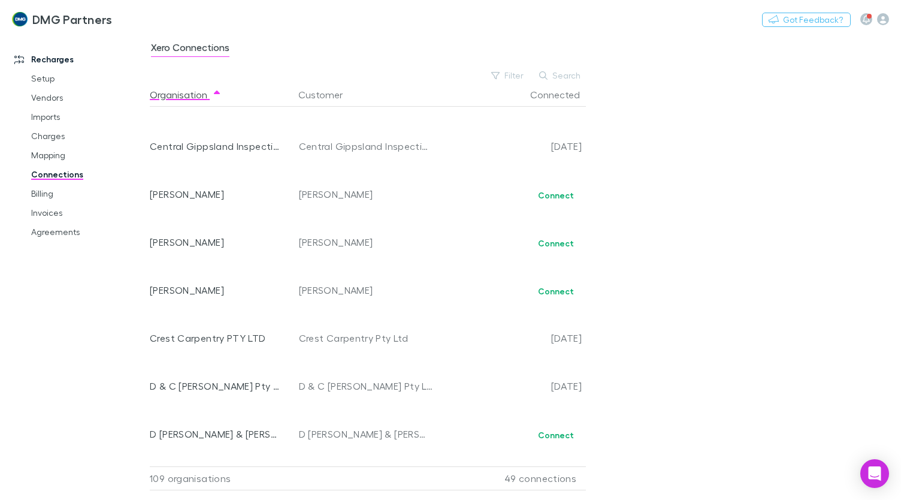
scroll to position [1183, 0]
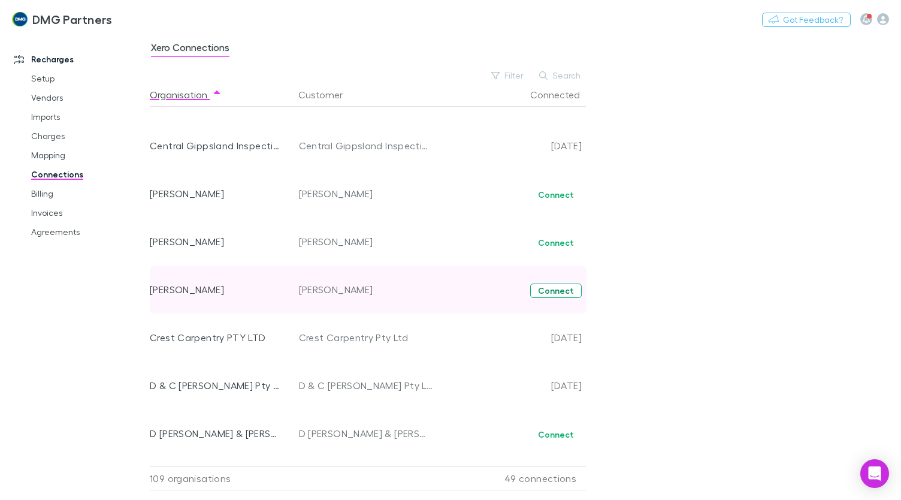
click at [558, 287] on button "Connect" at bounding box center [556, 290] width 52 height 14
click at [552, 291] on button "Connect" at bounding box center [556, 290] width 52 height 14
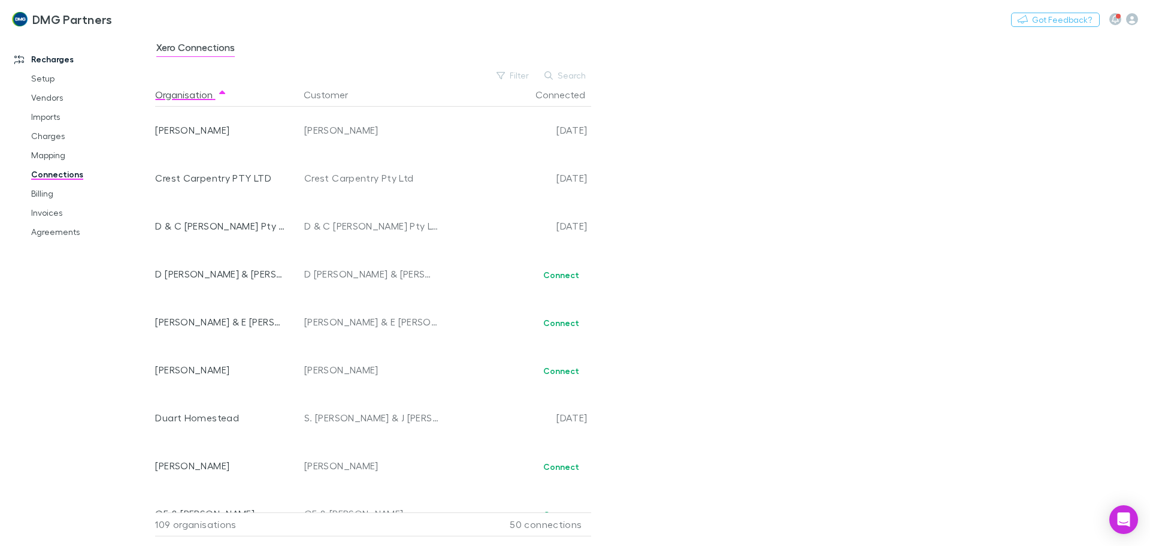
scroll to position [1043, 0]
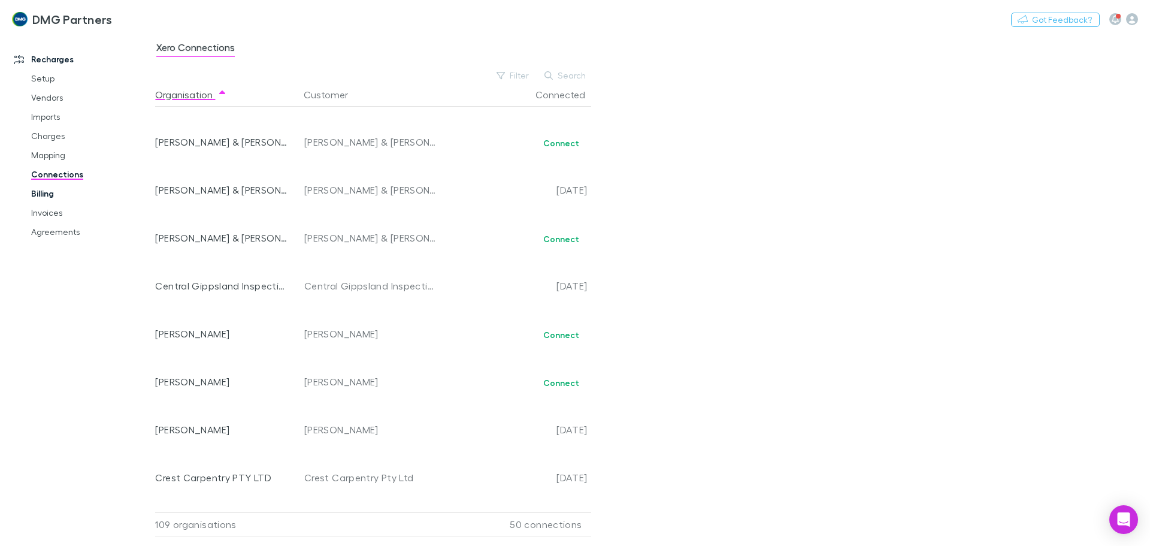
click at [47, 192] on link "Billing" at bounding box center [90, 193] width 143 height 19
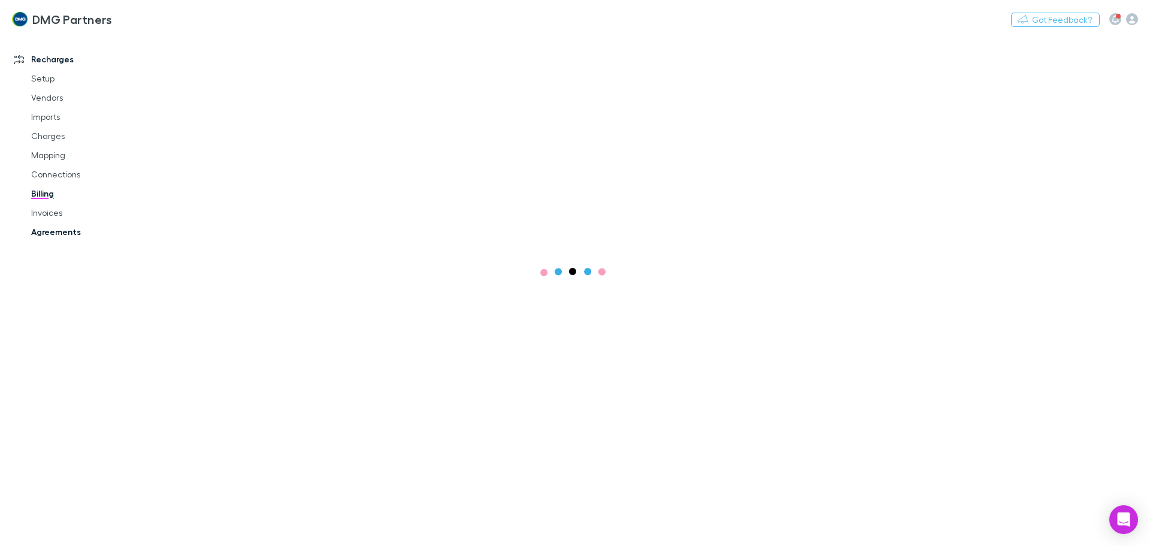
click at [56, 236] on link "Agreements" at bounding box center [90, 231] width 143 height 19
click at [38, 214] on link "Invoices" at bounding box center [90, 212] width 143 height 19
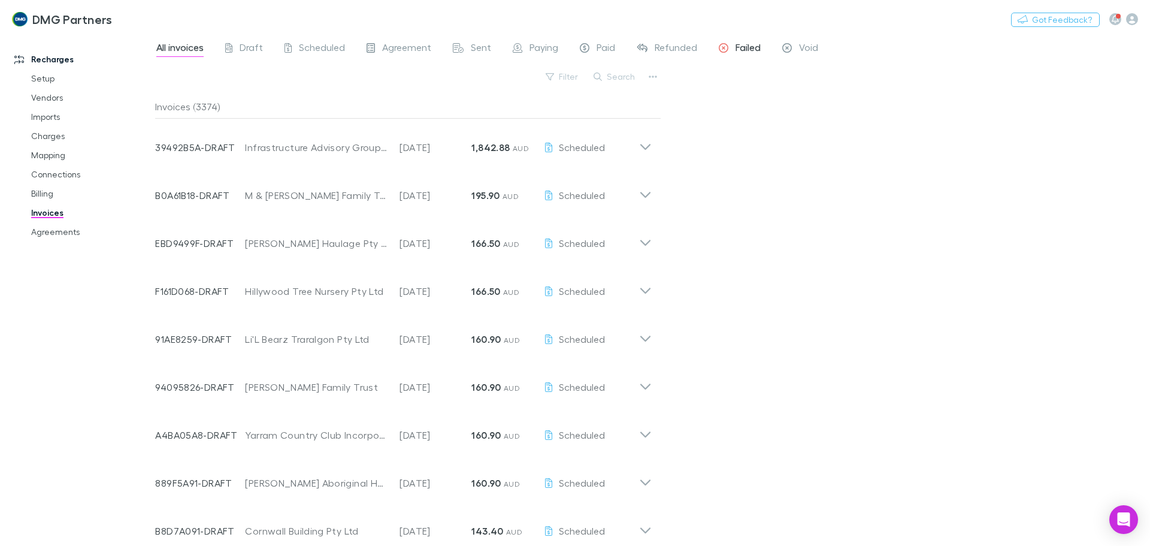
click at [749, 52] on span "Failed" at bounding box center [747, 49] width 25 height 16
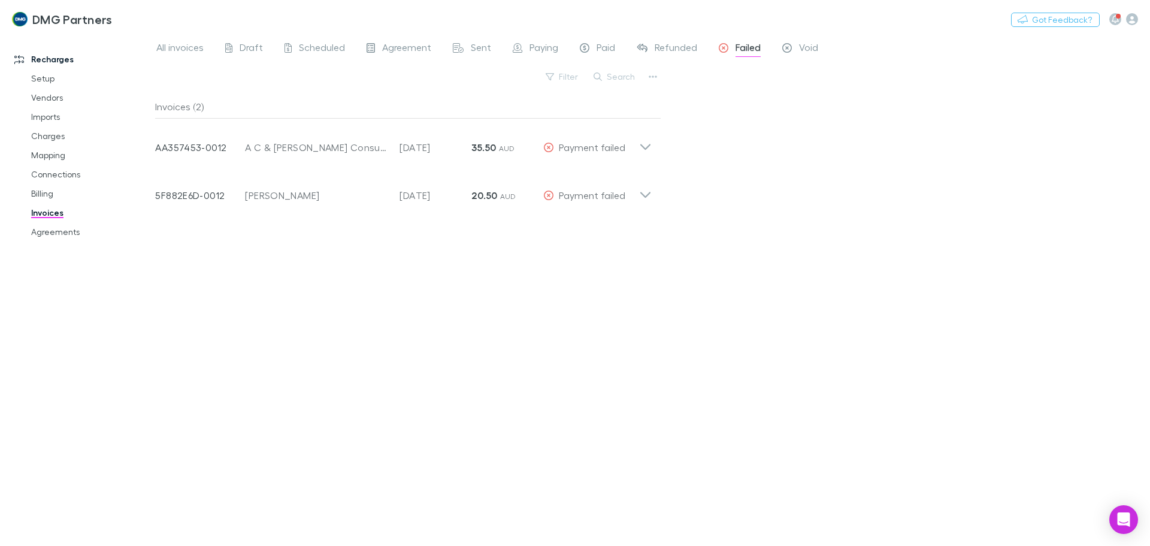
drag, startPoint x: 45, startPoint y: 83, endPoint x: 120, endPoint y: 2, distance: 110.6
click at [44, 83] on link "Setup" at bounding box center [90, 78] width 143 height 19
